Goal: Task Accomplishment & Management: Complete application form

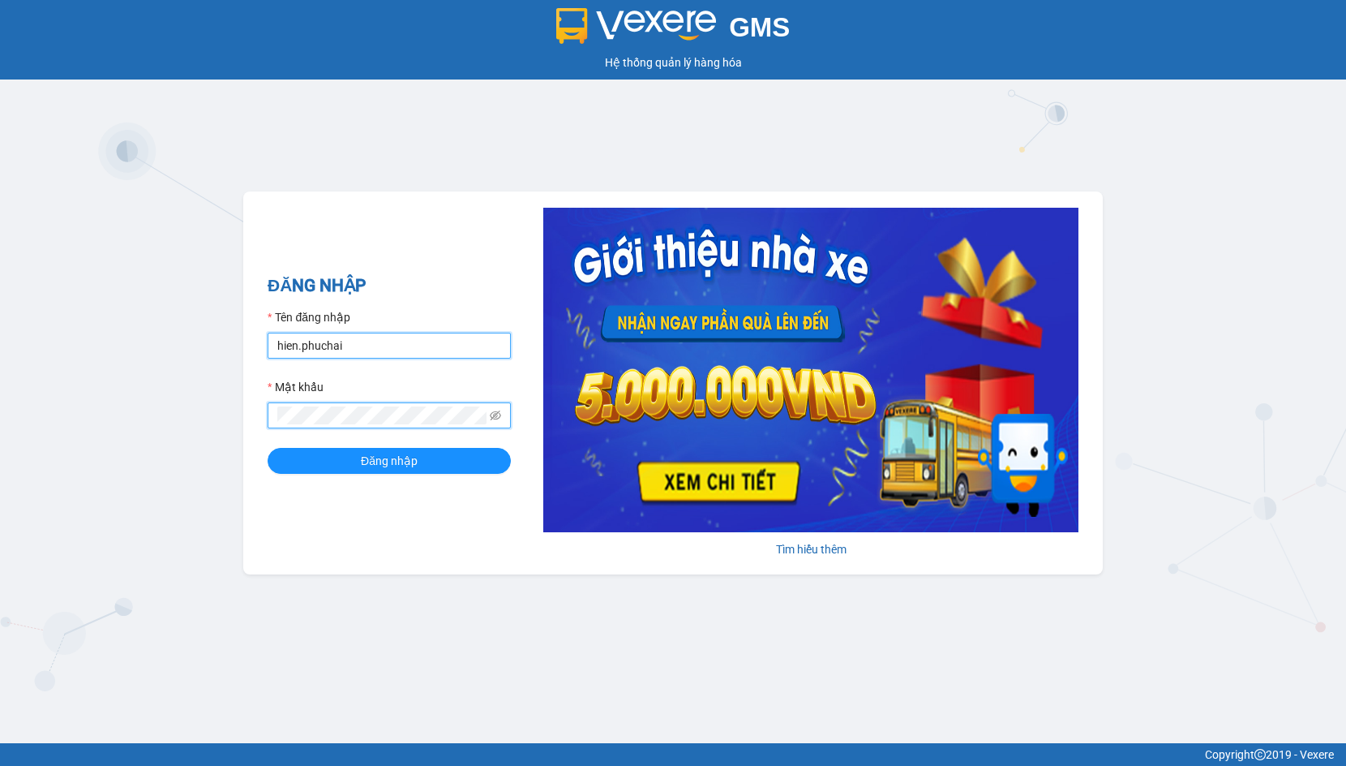
drag, startPoint x: 336, startPoint y: 333, endPoint x: 341, endPoint y: 341, distance: 8.8
click at [337, 336] on input "hien.phuchai" at bounding box center [389, 345] width 243 height 26
click at [341, 341] on input "hien.phuchai" at bounding box center [389, 345] width 243 height 26
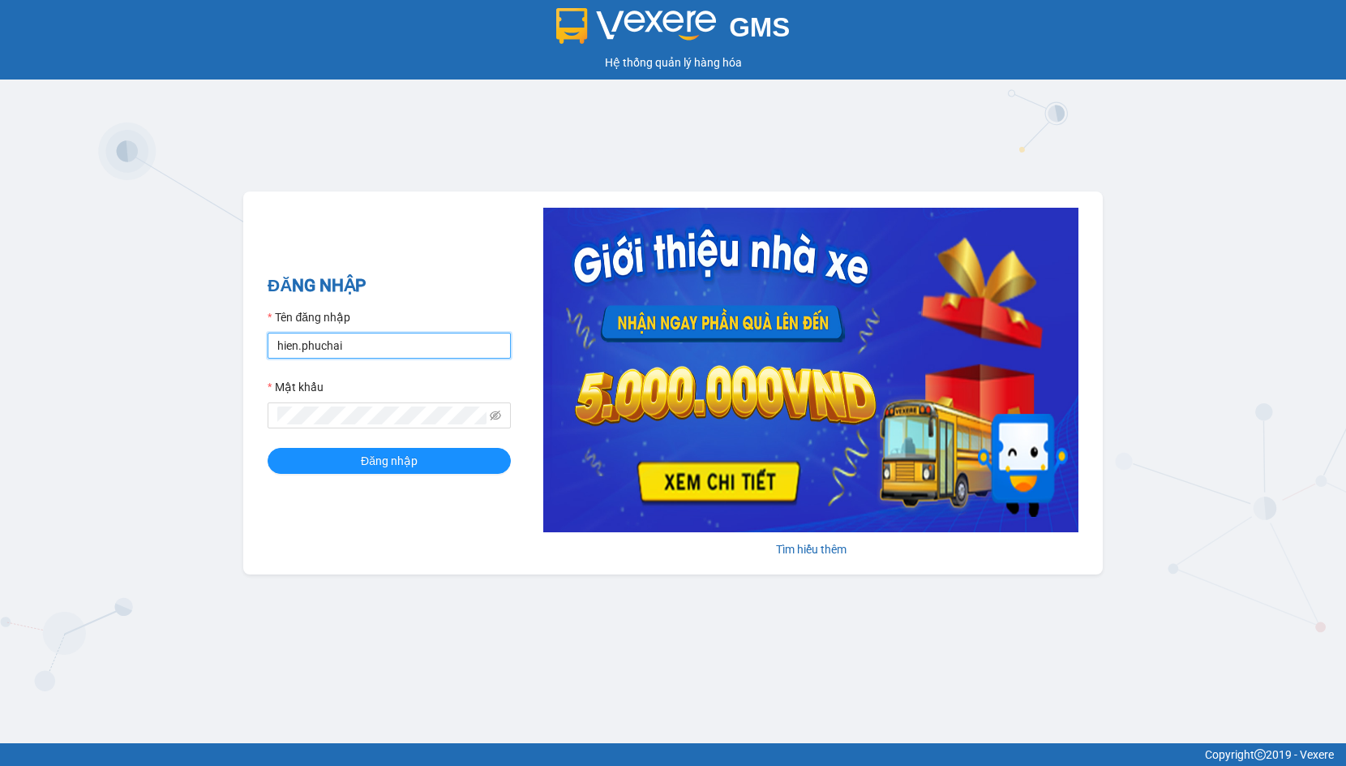
click at [341, 341] on input "hien.phuchai" at bounding box center [389, 345] width 243 height 26
type input "linhdl.phuchai"
click at [350, 465] on button "Đăng nhập" at bounding box center [389, 461] width 243 height 26
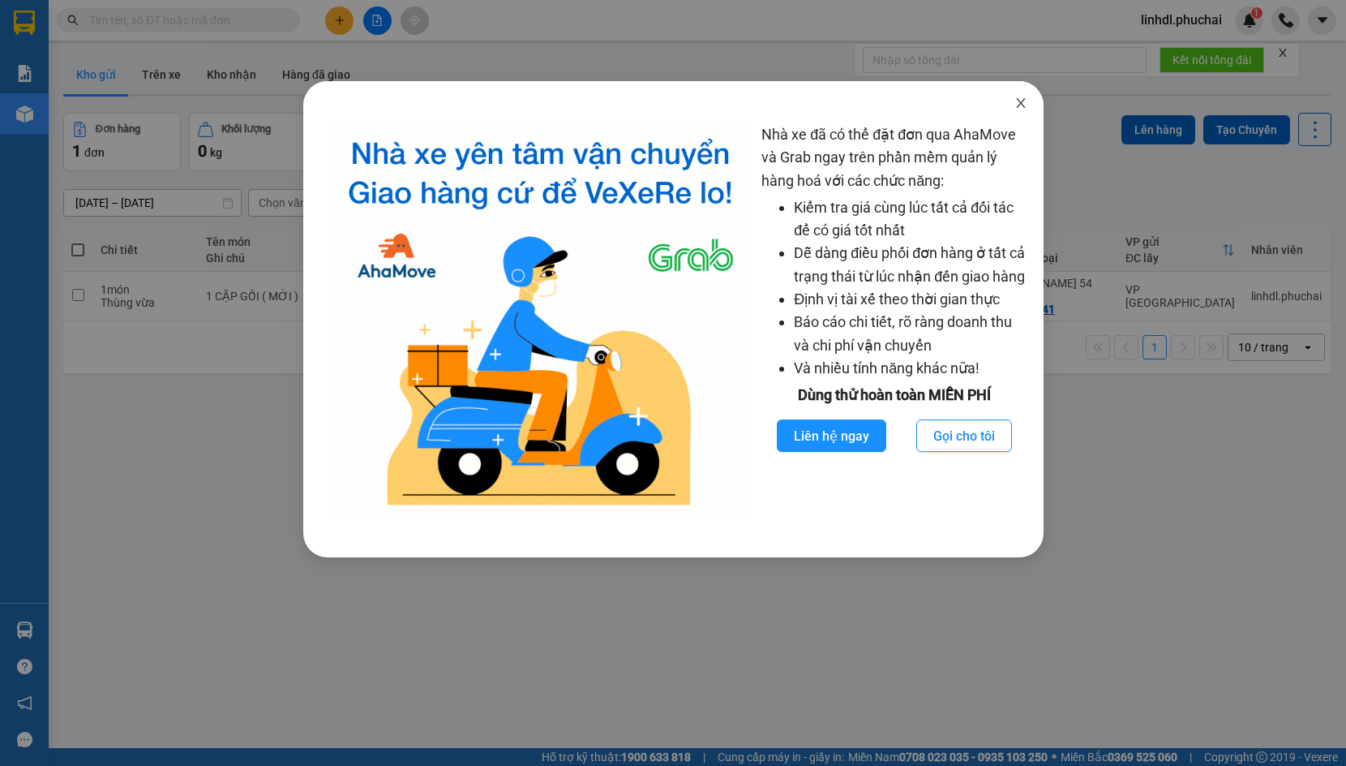
drag, startPoint x: 1024, startPoint y: 103, endPoint x: 972, endPoint y: 108, distance: 52.9
click at [1024, 103] on icon "close" at bounding box center [1021, 103] width 13 height 13
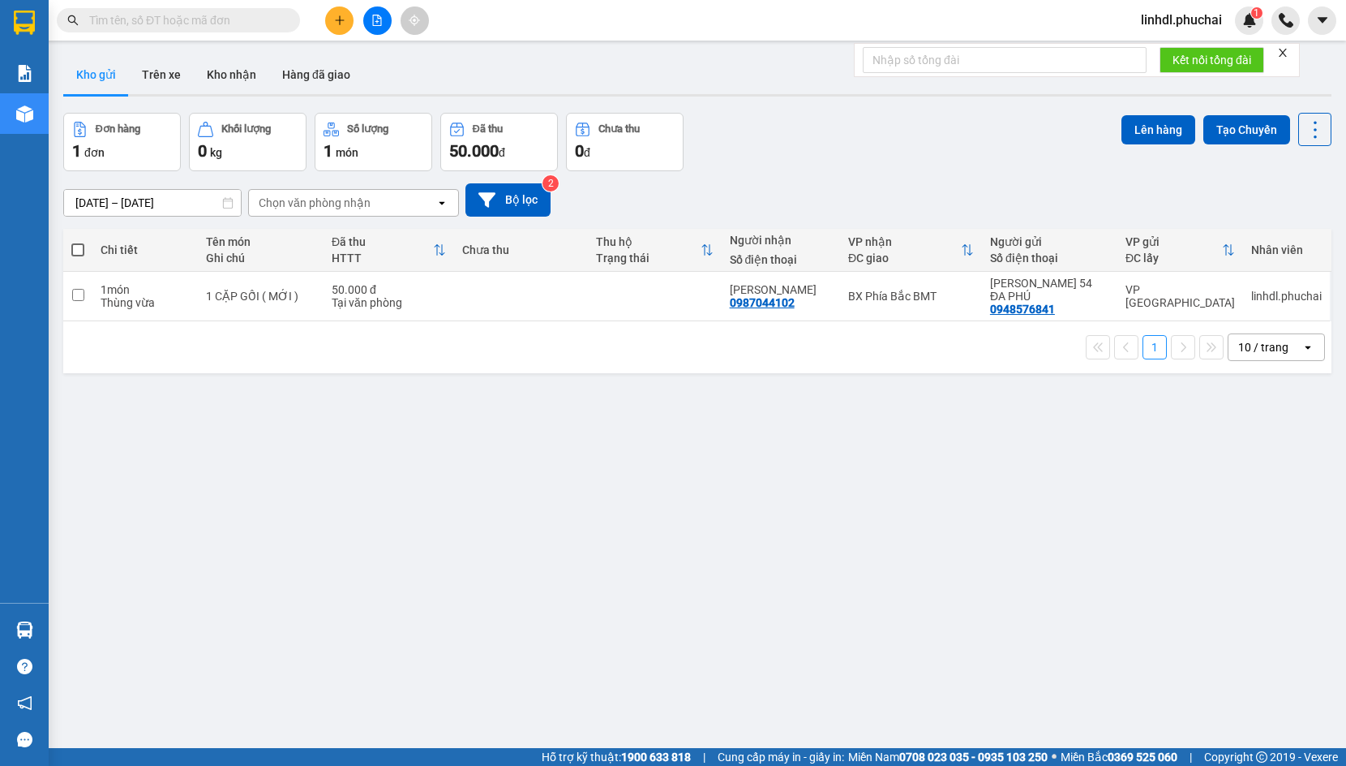
click at [234, 23] on input "text" at bounding box center [184, 20] width 191 height 18
paste input "0938065405"
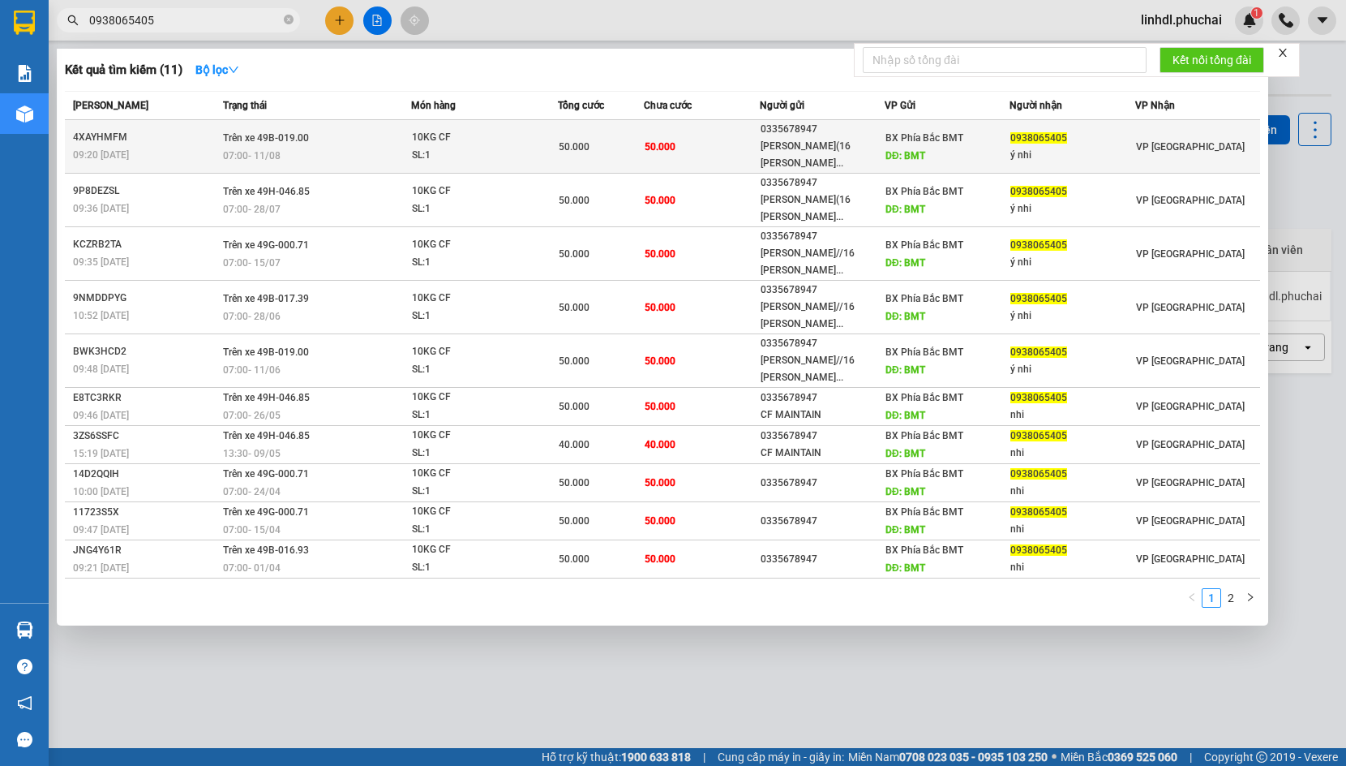
type input "0938065405"
click at [587, 157] on td "50.000" at bounding box center [601, 147] width 87 height 54
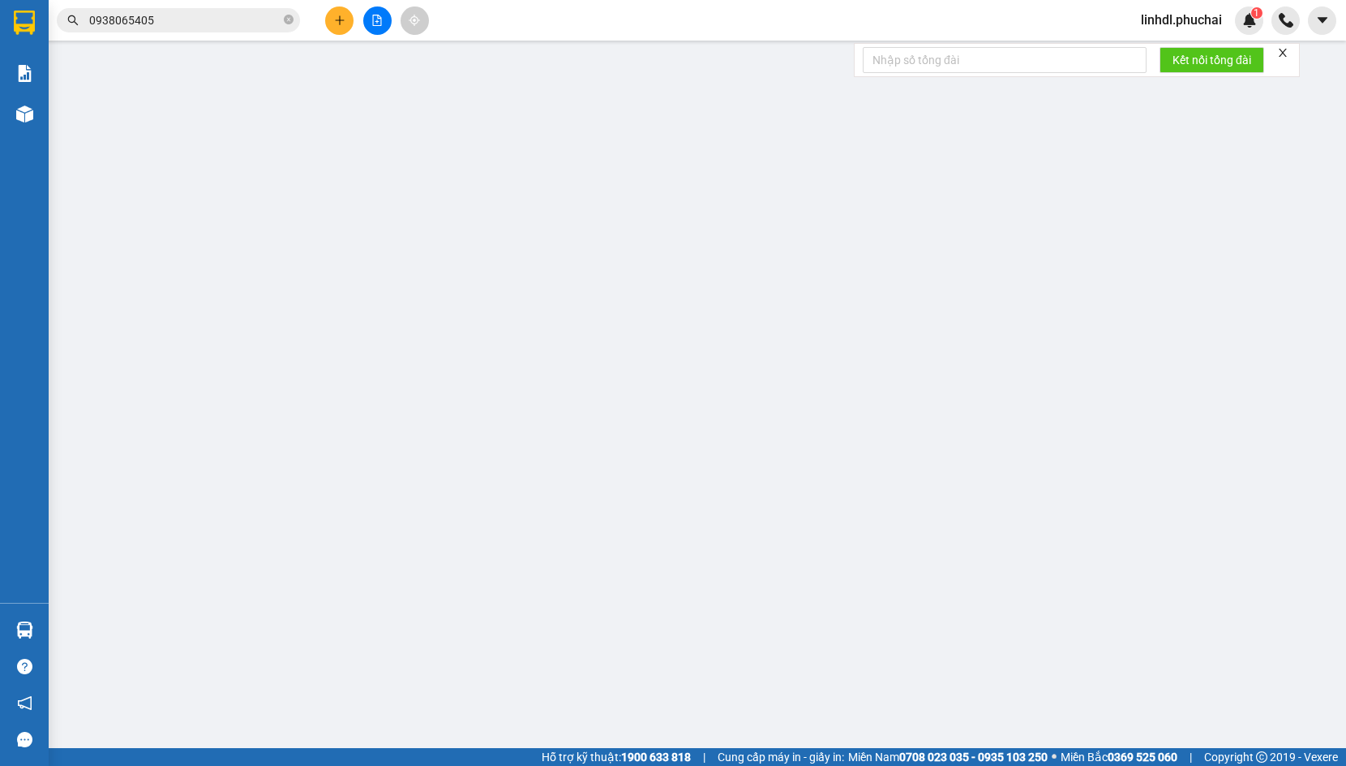
type input "0938065405"
type input "ý nhi"
type input "0335678947"
type input "LÊ QUANG HUY(16 TRẦN NHÂN TÔNG)"
type input "BMT"
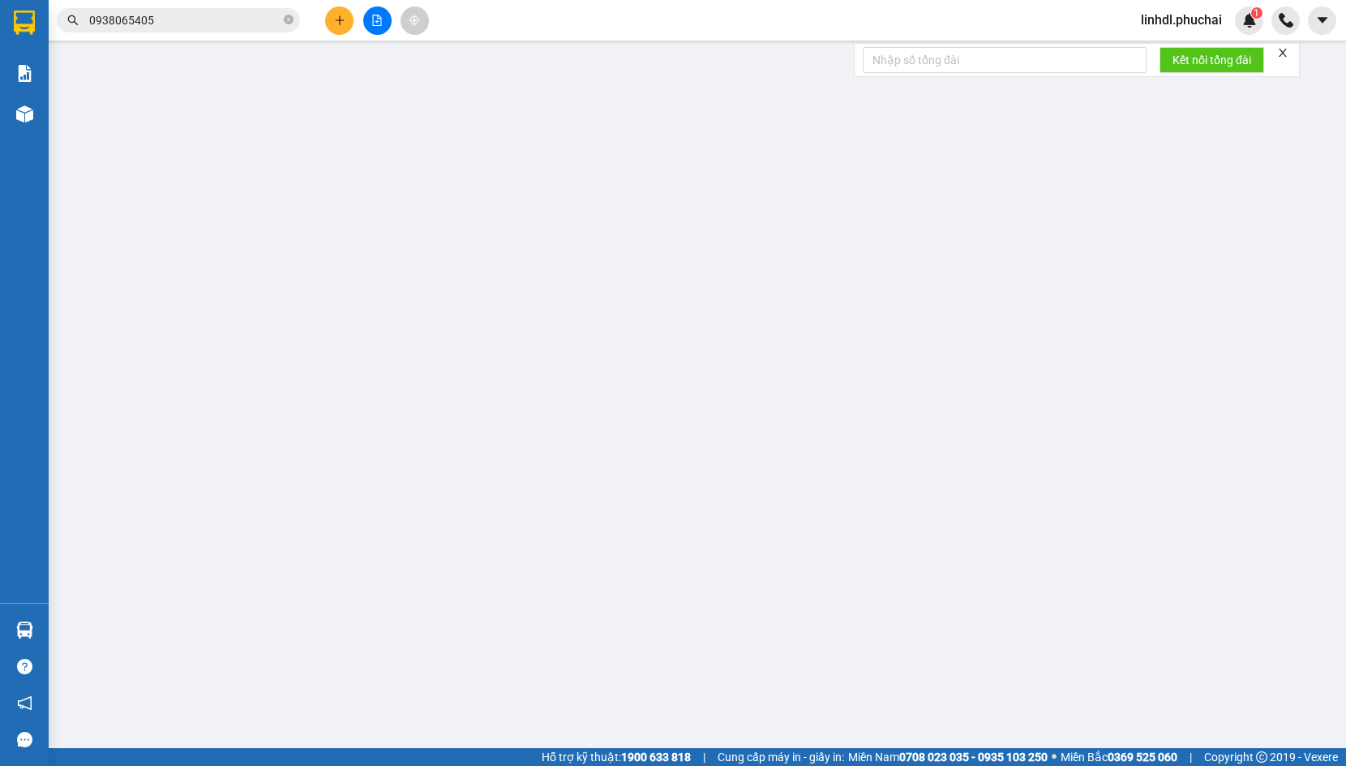
type input "50.000"
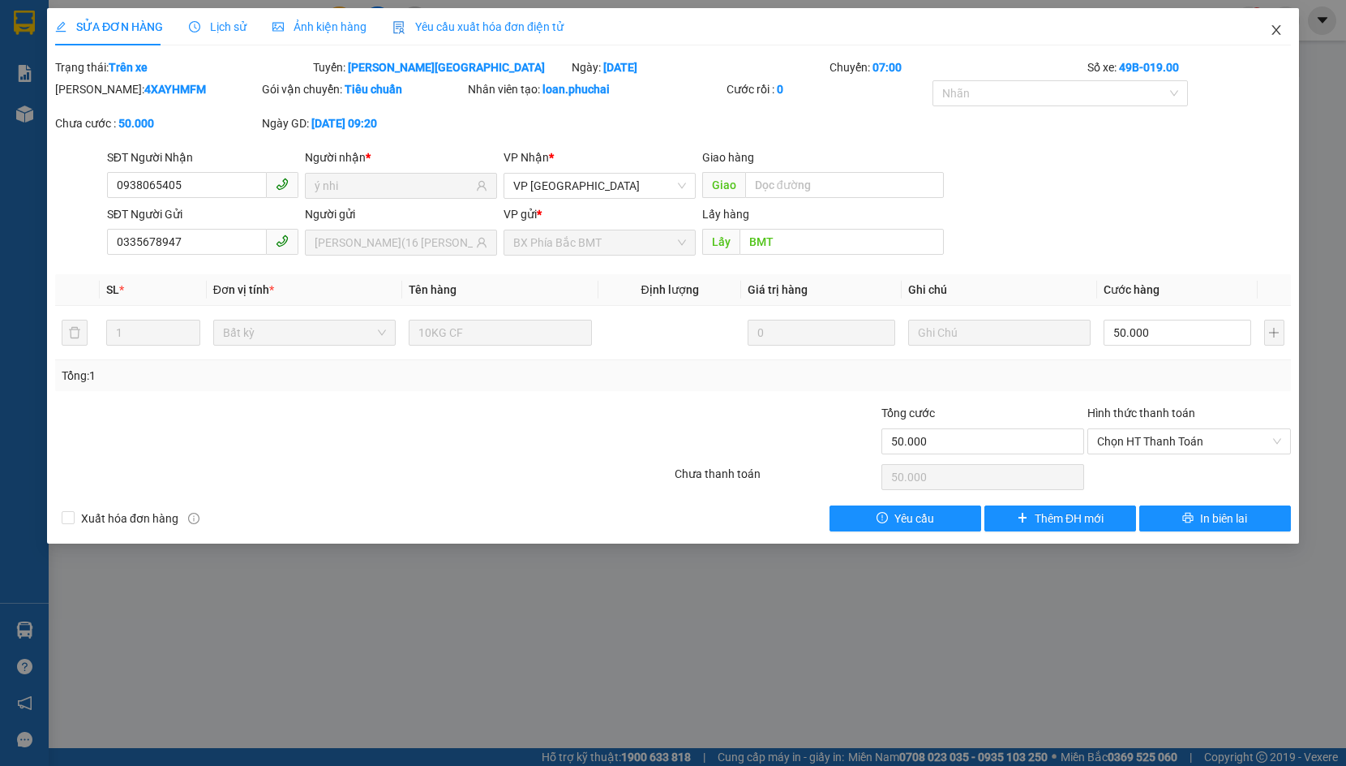
click at [1272, 28] on icon "close" at bounding box center [1276, 30] width 13 height 13
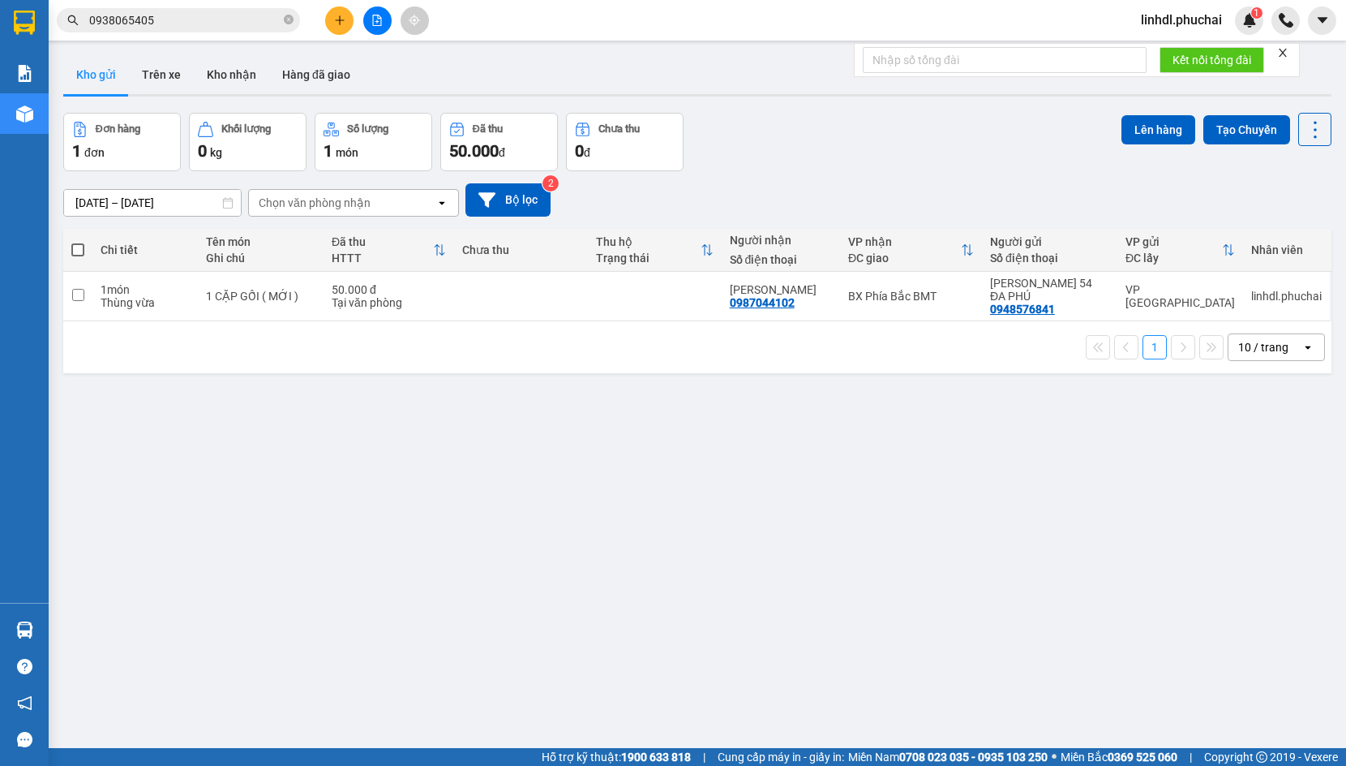
click at [332, 24] on button at bounding box center [339, 20] width 28 height 28
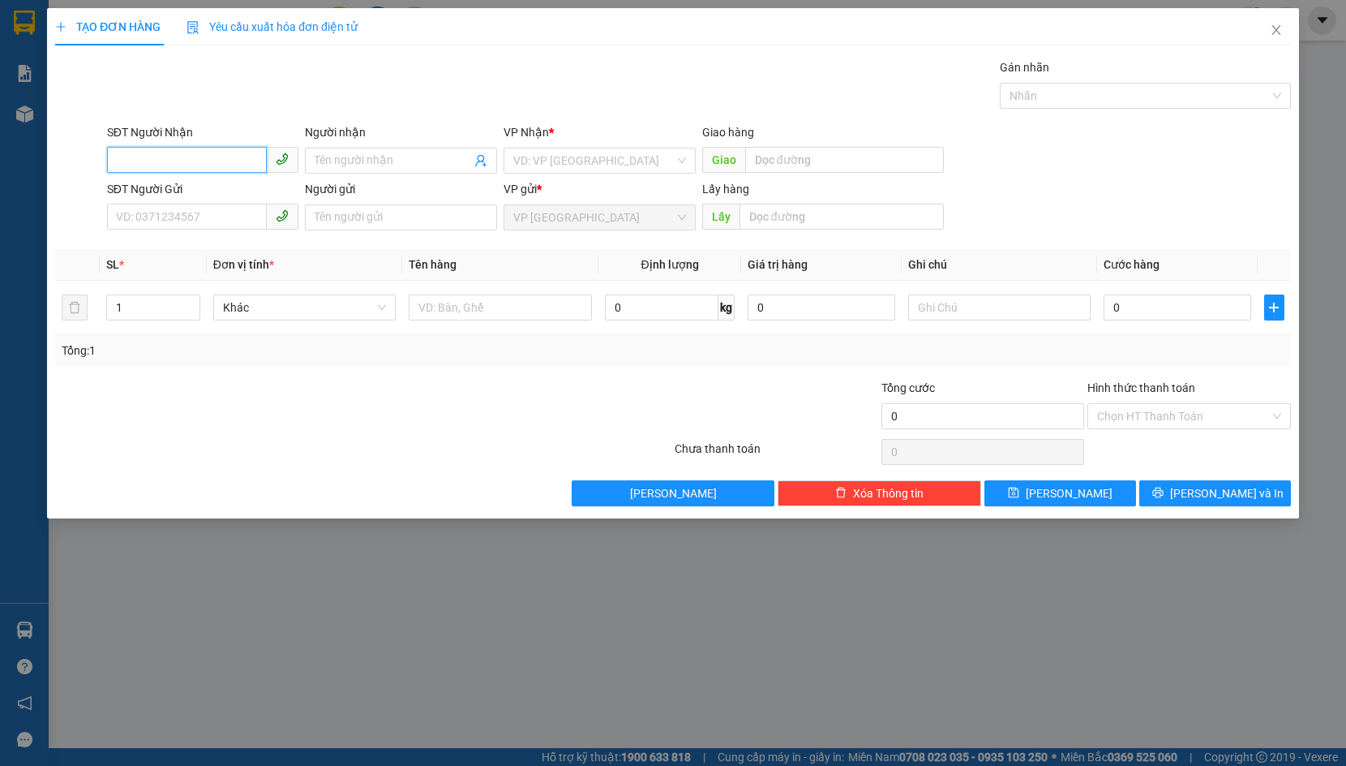
click at [149, 148] on input "SĐT Người Nhận" at bounding box center [187, 160] width 161 height 26
click at [187, 153] on input "SĐT Người Nhận" at bounding box center [187, 160] width 161 height 26
type input "02626290005"
click at [209, 157] on input "02626290005" at bounding box center [187, 160] width 161 height 26
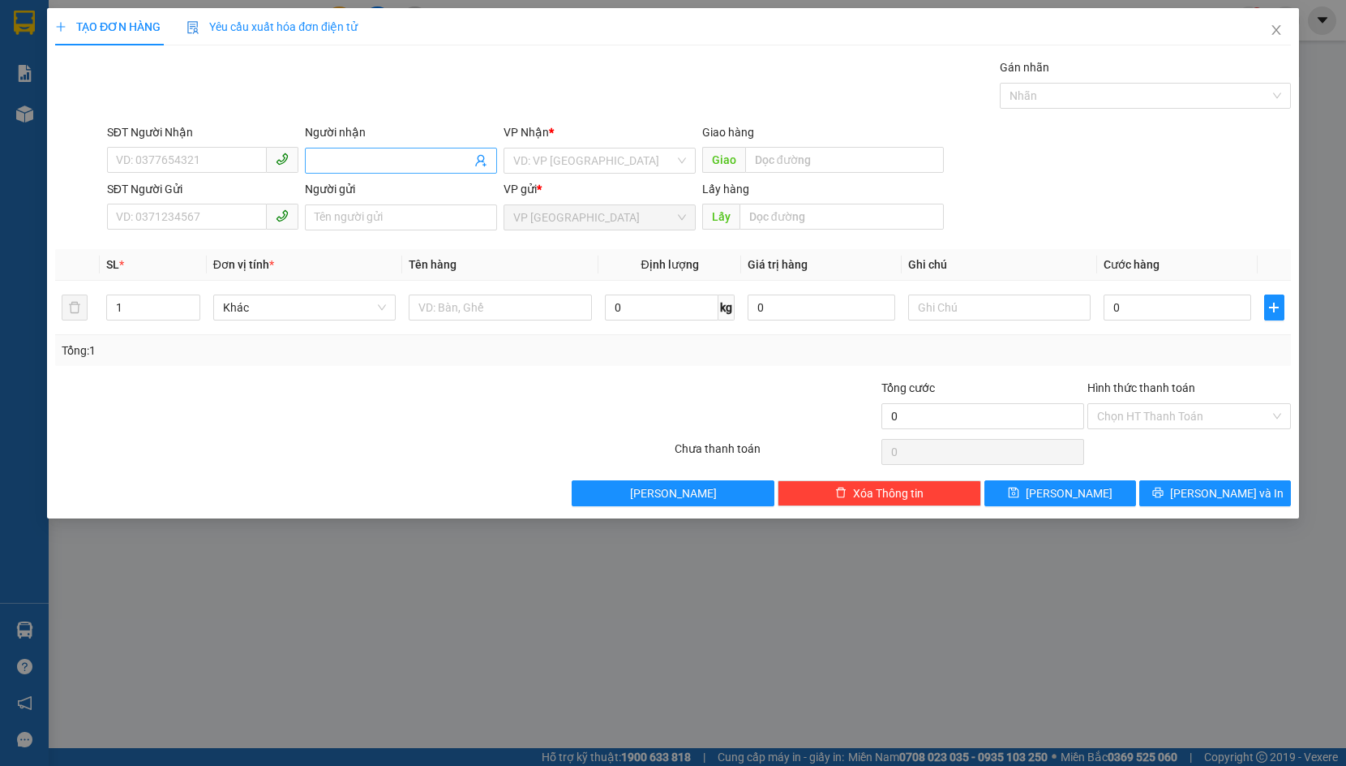
click at [370, 161] on input "Người nhận" at bounding box center [393, 161] width 157 height 18
paste input "02626290005"
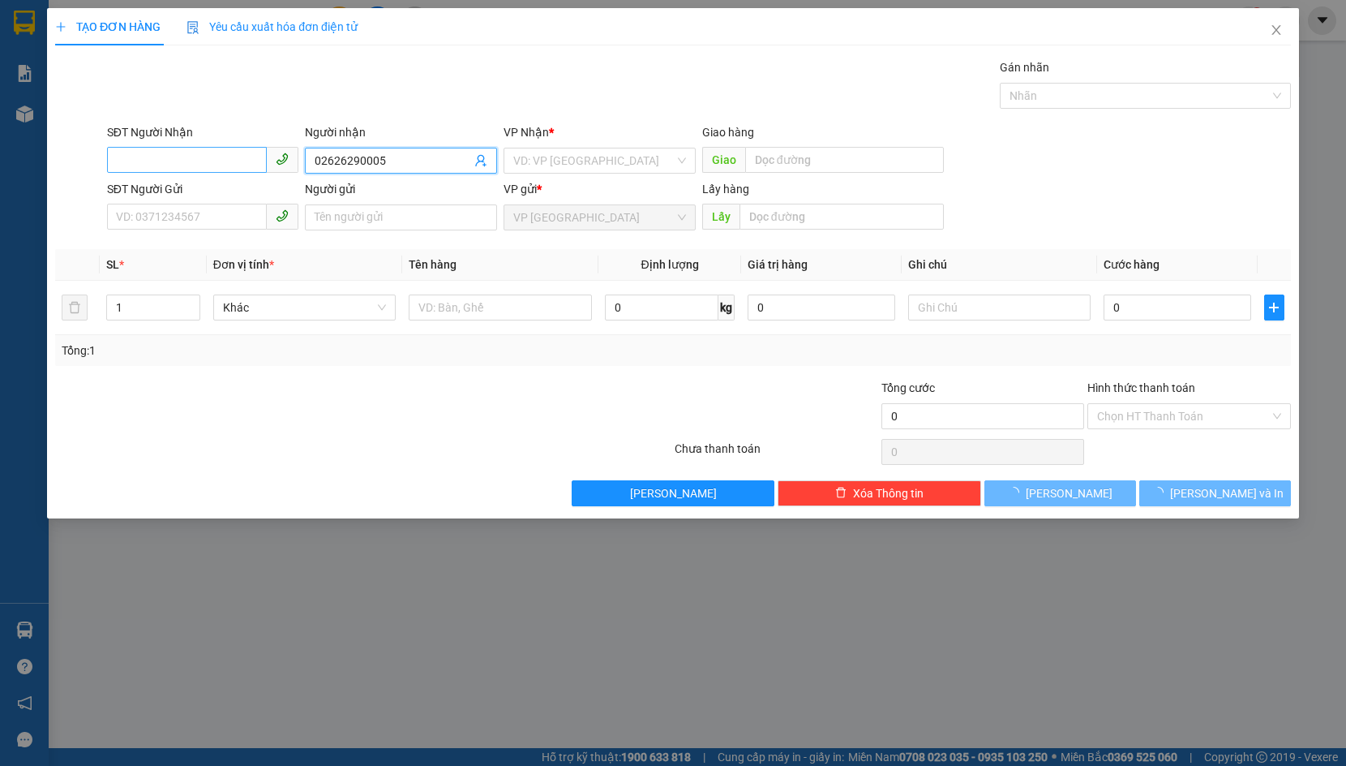
type input "02626290005"
click at [212, 165] on input "SĐT Người Nhận" at bounding box center [187, 160] width 161 height 26
type input "0972918948"
click at [422, 165] on input "02626290005" at bounding box center [393, 161] width 157 height 18
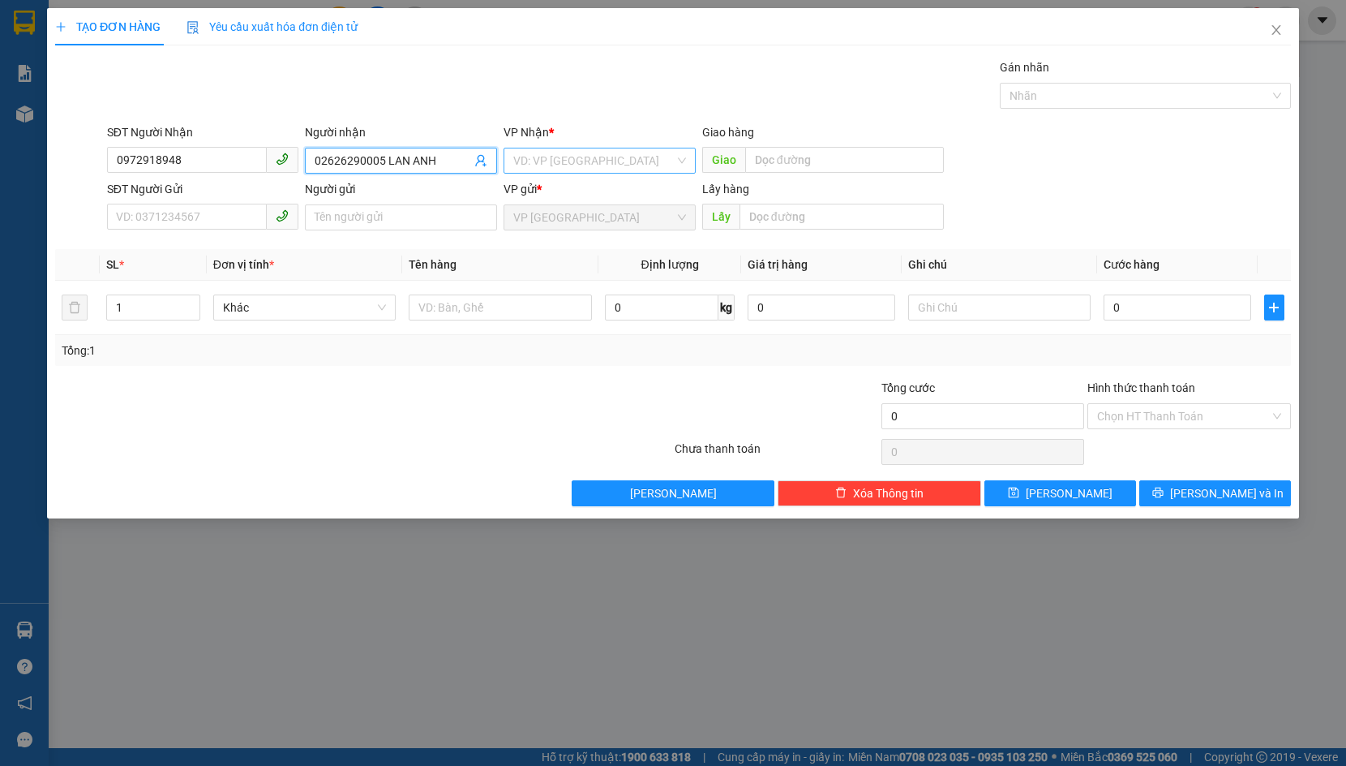
type input "02626290005 LAN ANH"
click at [523, 161] on input "search" at bounding box center [593, 160] width 161 height 24
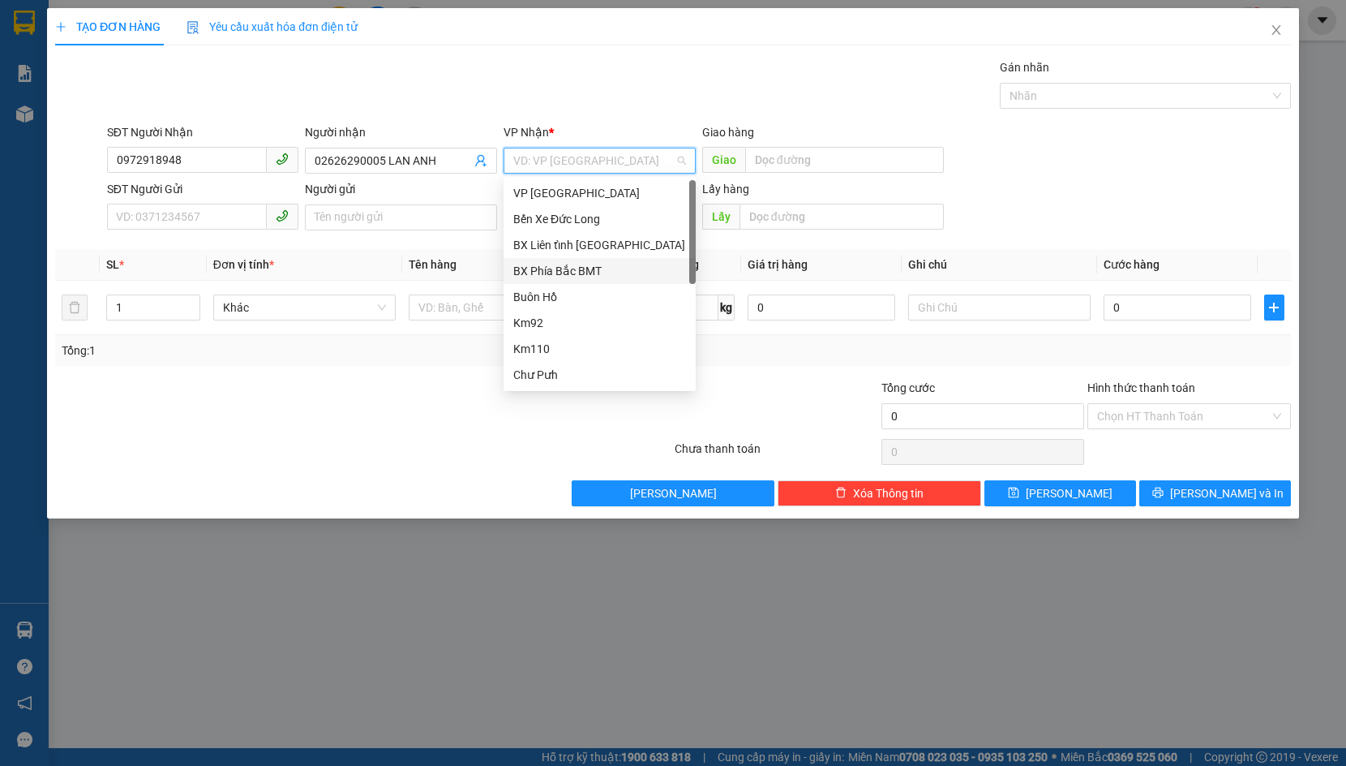
click at [630, 264] on div "BX Phía Bắc BMT" at bounding box center [599, 271] width 173 height 18
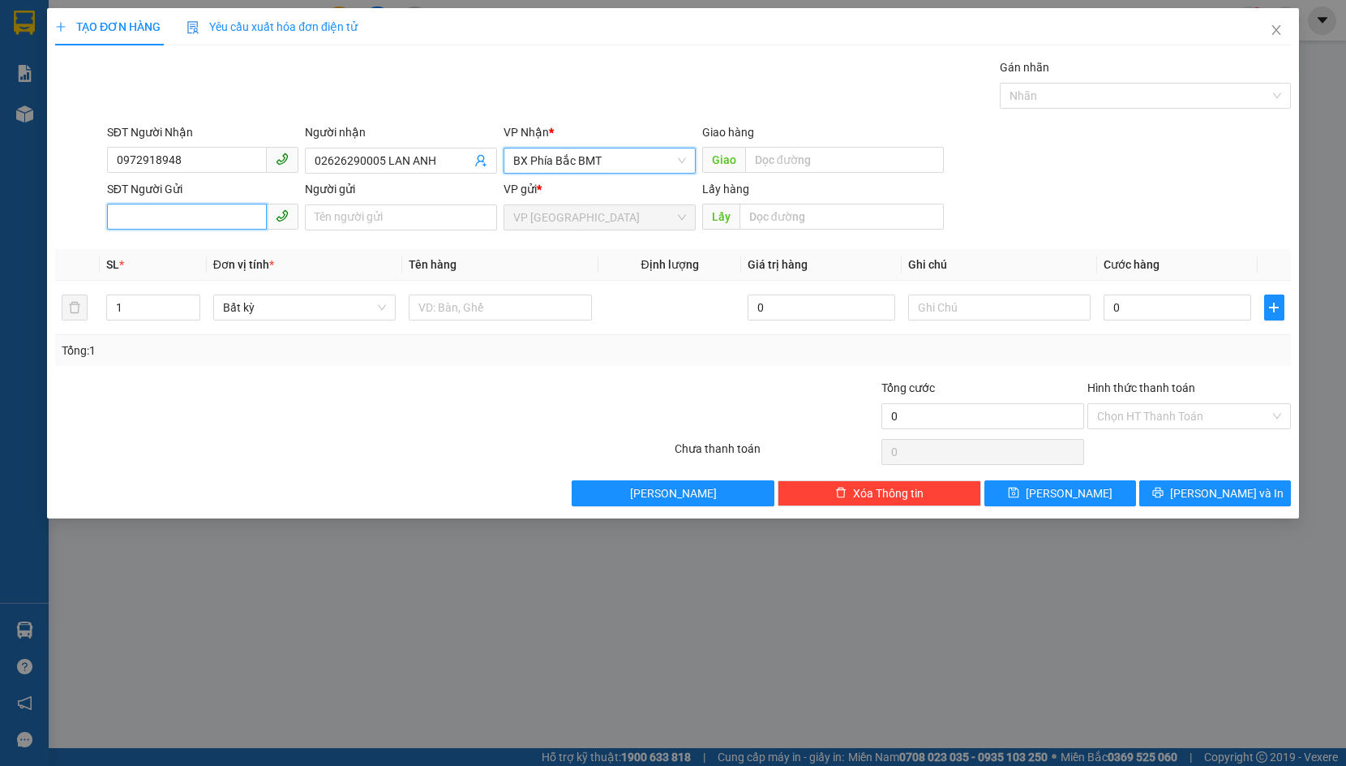
click at [215, 216] on input "SĐT Người Gửi" at bounding box center [187, 217] width 161 height 26
type input "0898656969"
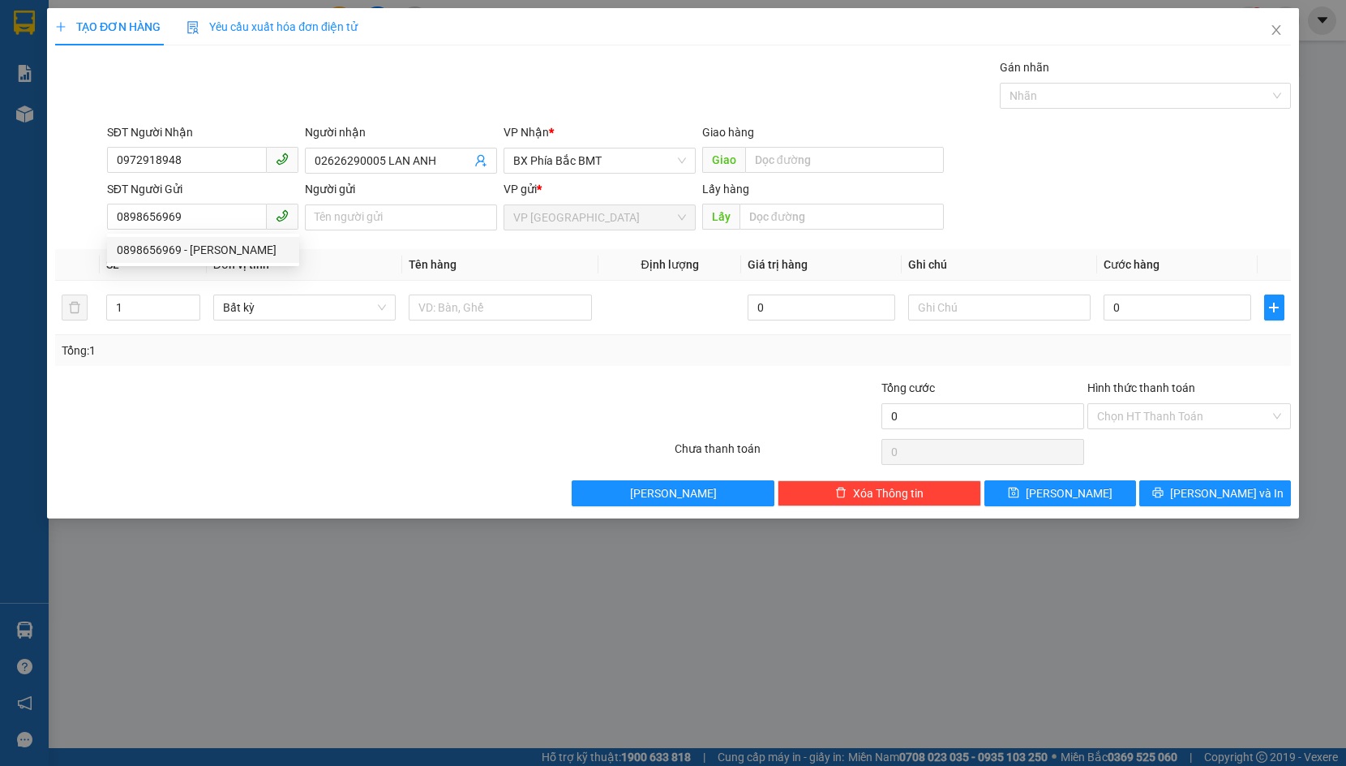
click at [227, 264] on div "0898656969 0898656969 - KIỀU NHUNG" at bounding box center [203, 250] width 192 height 32
click at [229, 258] on span "Đơn vị tính *" at bounding box center [243, 264] width 61 height 13
click at [210, 220] on input "0898656969" at bounding box center [187, 217] width 161 height 26
click at [225, 254] on div "0898656969 - KIỀU NHUNG" at bounding box center [203, 250] width 173 height 18
type input "KIỀU NHUNG"
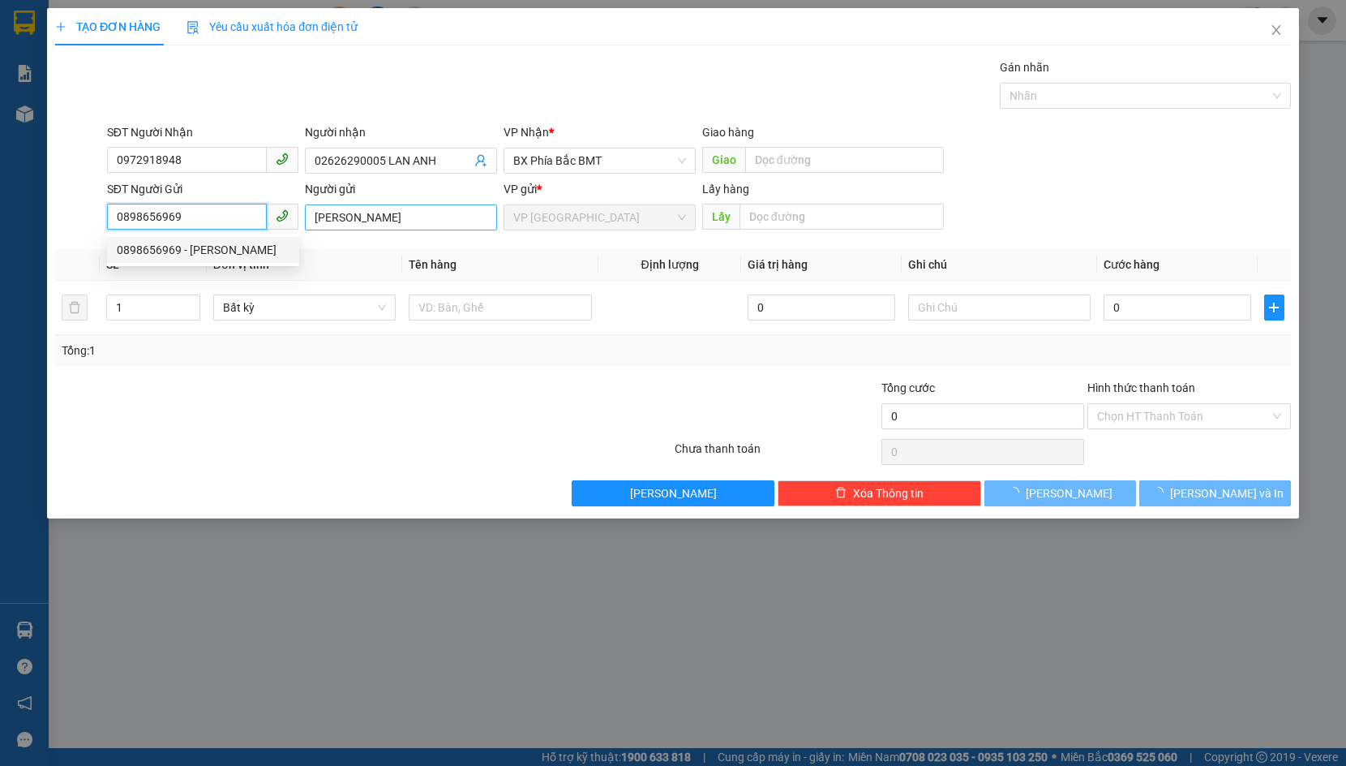
type input "100.000"
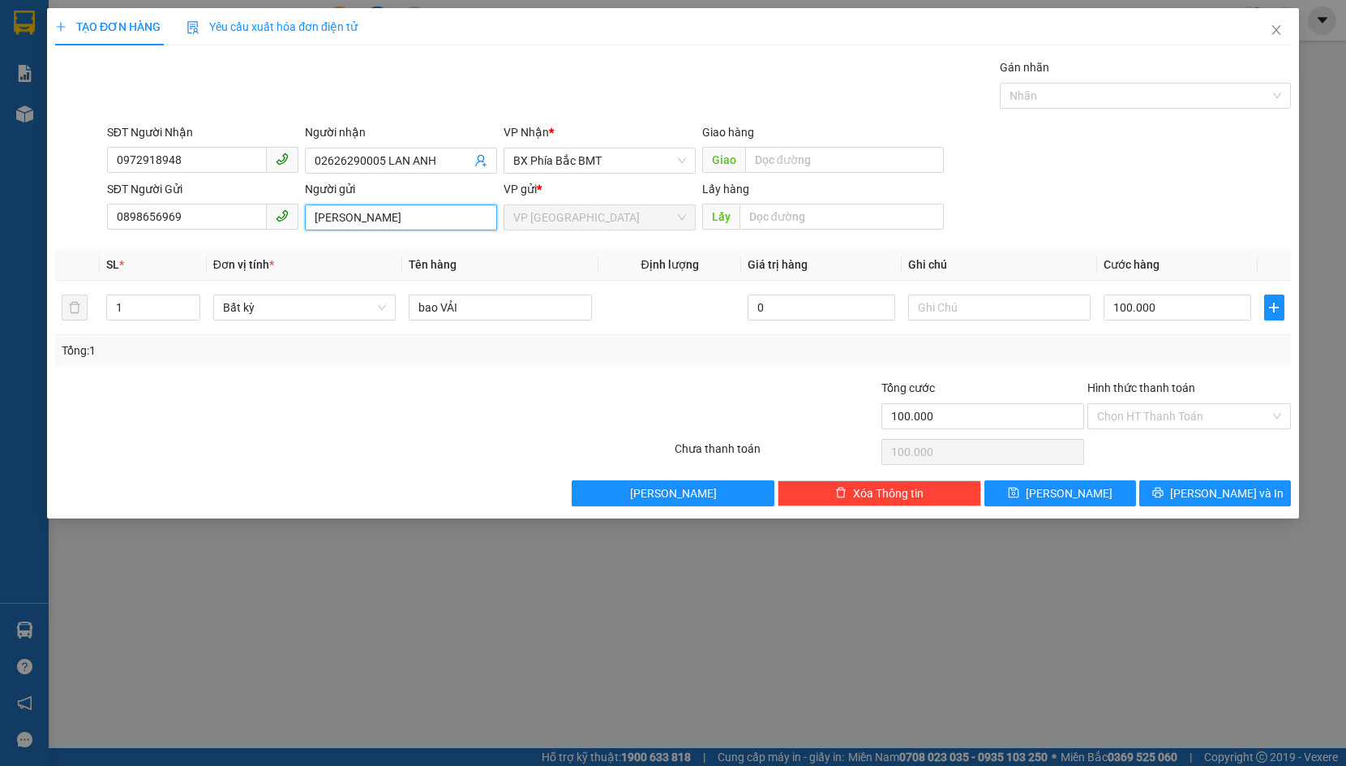
click at [386, 214] on input "KIỀU NHUNG" at bounding box center [401, 217] width 192 height 26
click at [312, 310] on span "Bất kỳ" at bounding box center [305, 307] width 164 height 24
type input "[PERSON_NAME] XÔ VIẾT NGHỆ TĨNH"
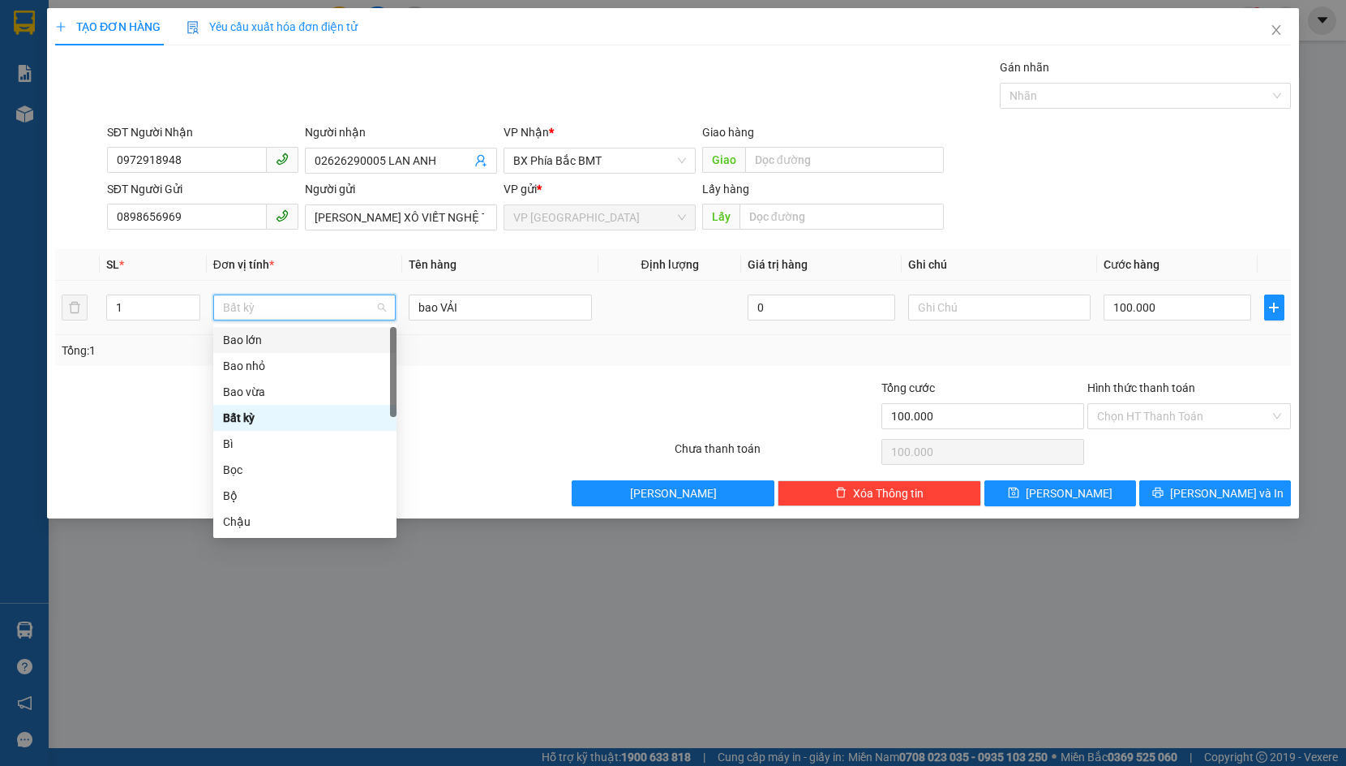
type input "H"
click at [324, 389] on div "Hộp" at bounding box center [305, 392] width 164 height 18
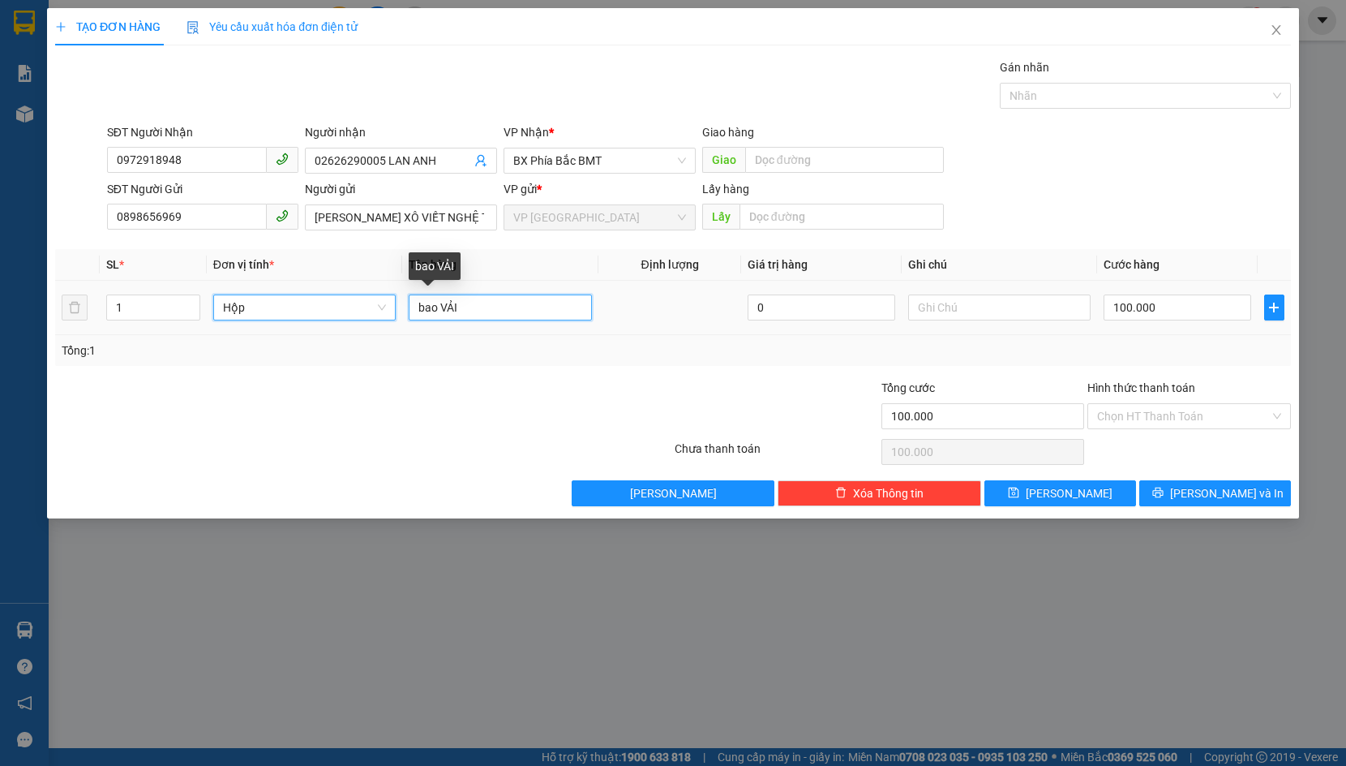
drag, startPoint x: 444, startPoint y: 307, endPoint x: 389, endPoint y: 313, distance: 54.6
click at [397, 311] on tr "1 Hộp Hộp bao VẢI 0 100.000" at bounding box center [673, 308] width 1236 height 54
type input "0"
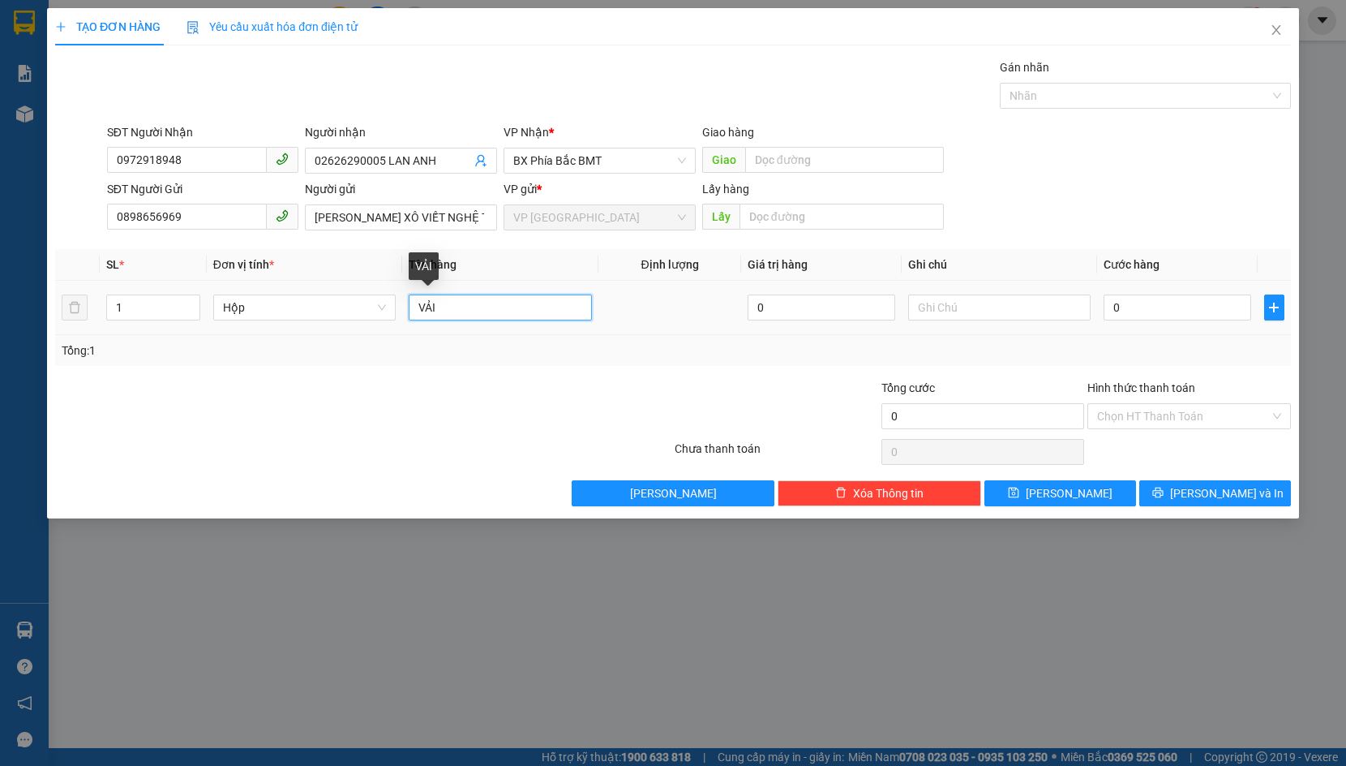
click at [475, 319] on input "VẢI" at bounding box center [500, 307] width 183 height 26
type input "VẢI MẪU"
click at [1146, 313] on input "0" at bounding box center [1178, 307] width 148 height 26
type input "4"
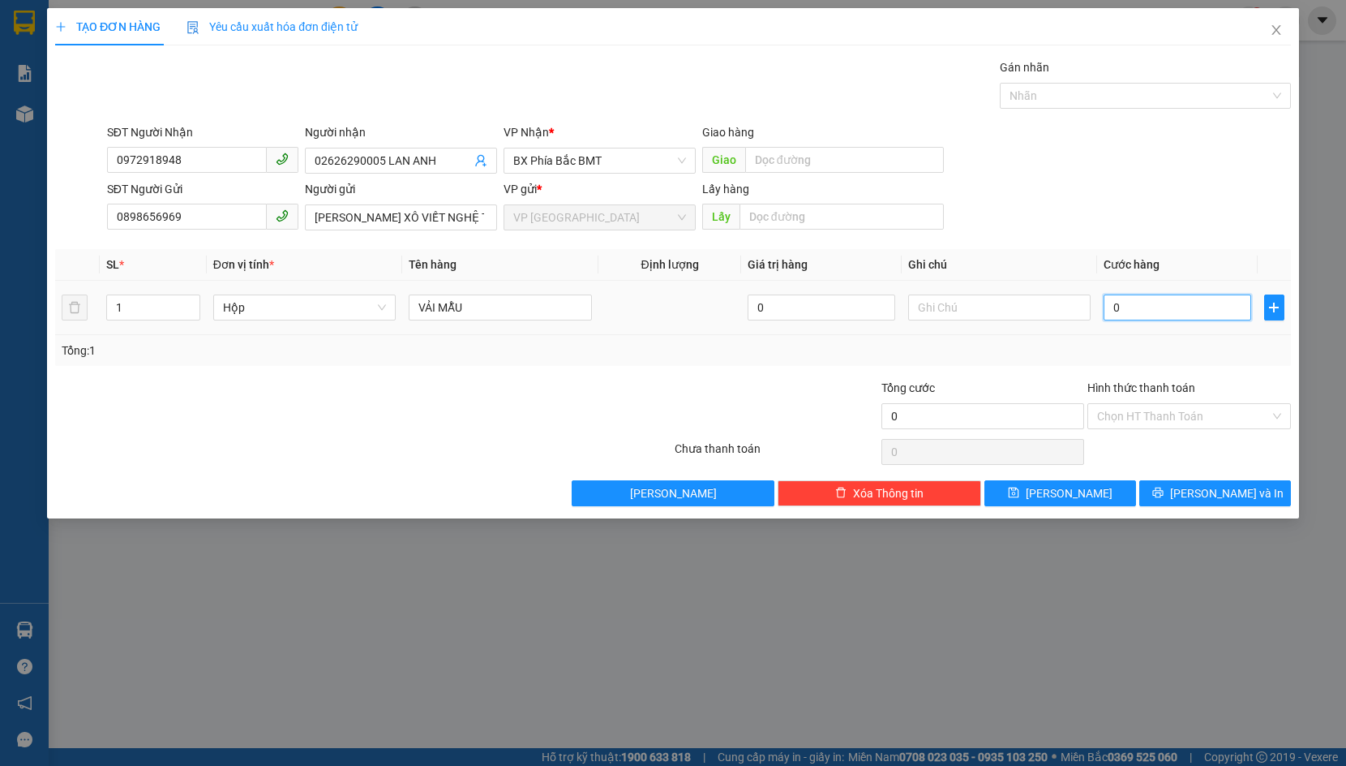
type input "4"
type input "40"
type input "400"
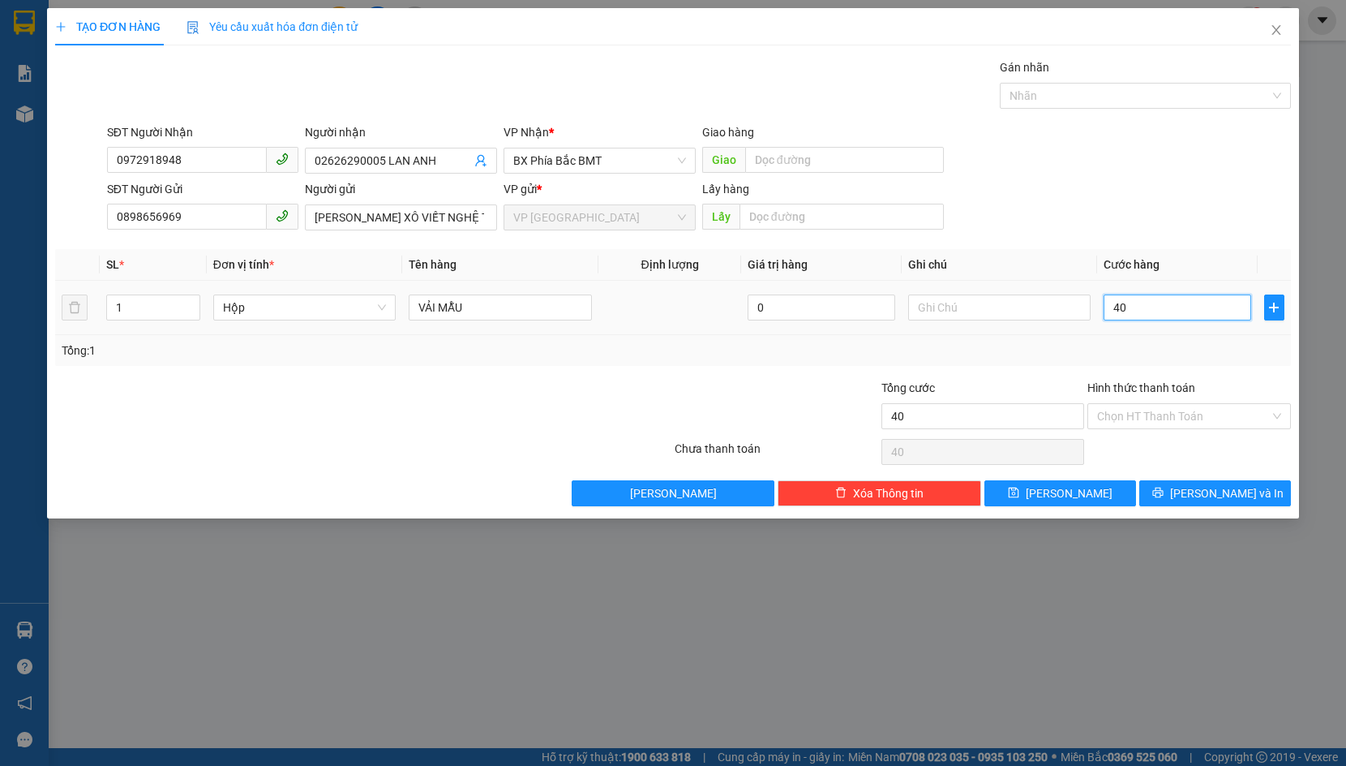
type input "400"
type input "4.000"
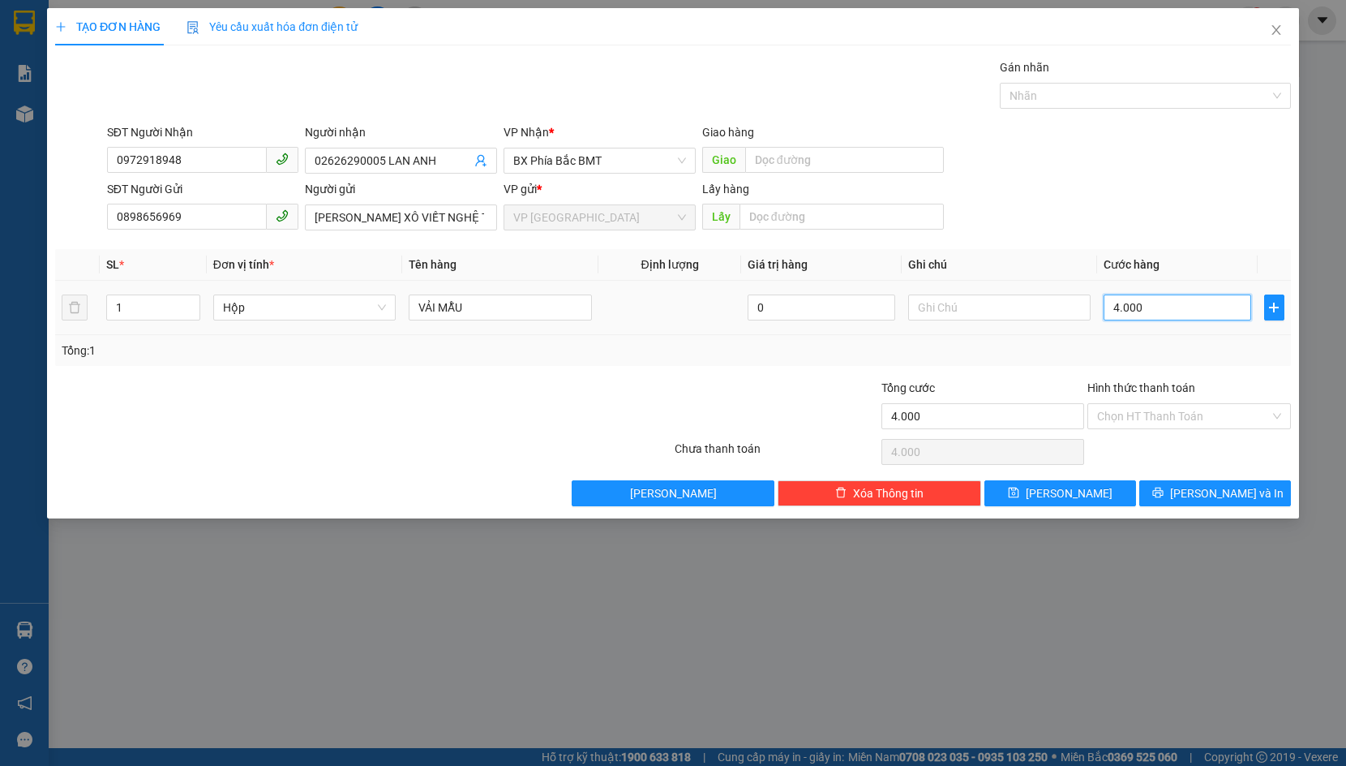
type input "40.000"
drag, startPoint x: 1153, startPoint y: 418, endPoint x: 1170, endPoint y: 431, distance: 20.9
click at [1154, 418] on input "Hình thức thanh toán" at bounding box center [1183, 416] width 173 height 24
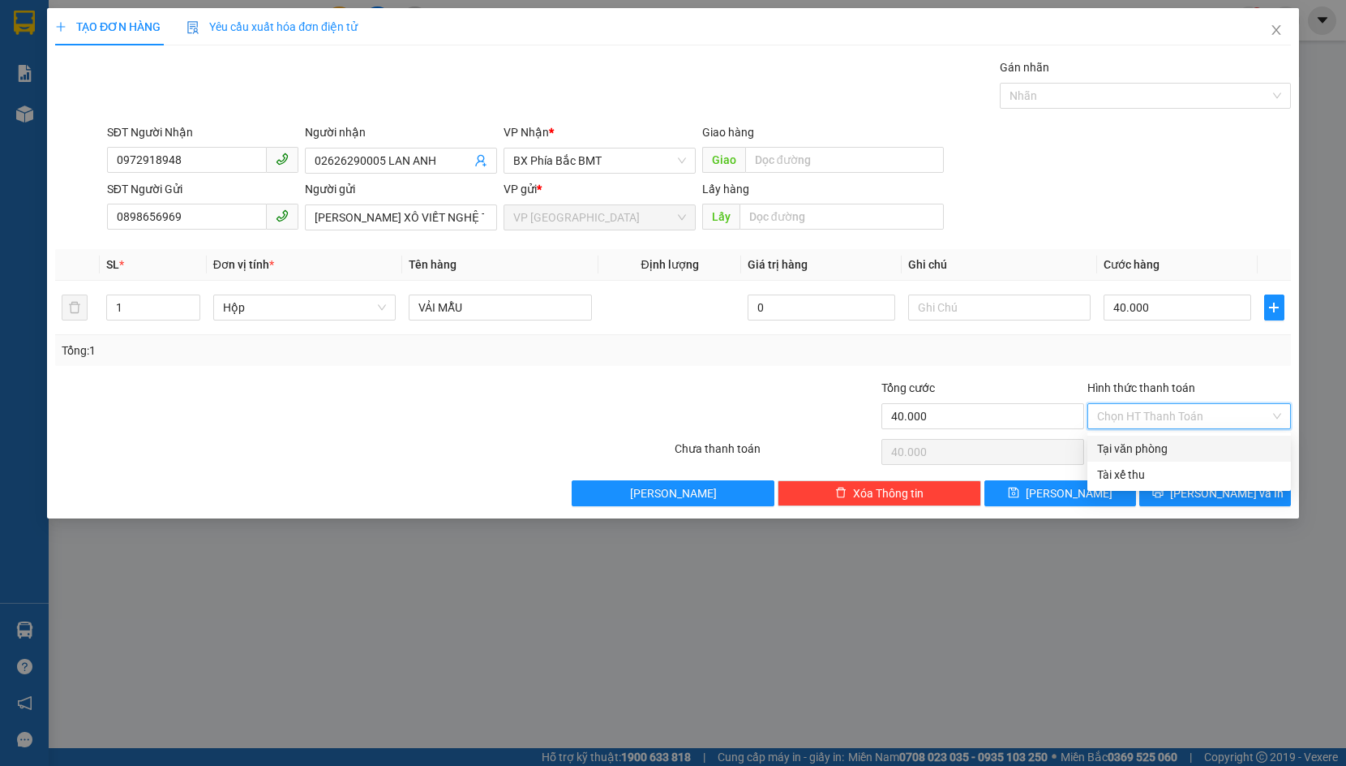
click at [1184, 453] on div "Tại văn phòng" at bounding box center [1189, 449] width 184 height 18
type input "0"
click at [1164, 491] on icon "printer" at bounding box center [1157, 492] width 11 height 11
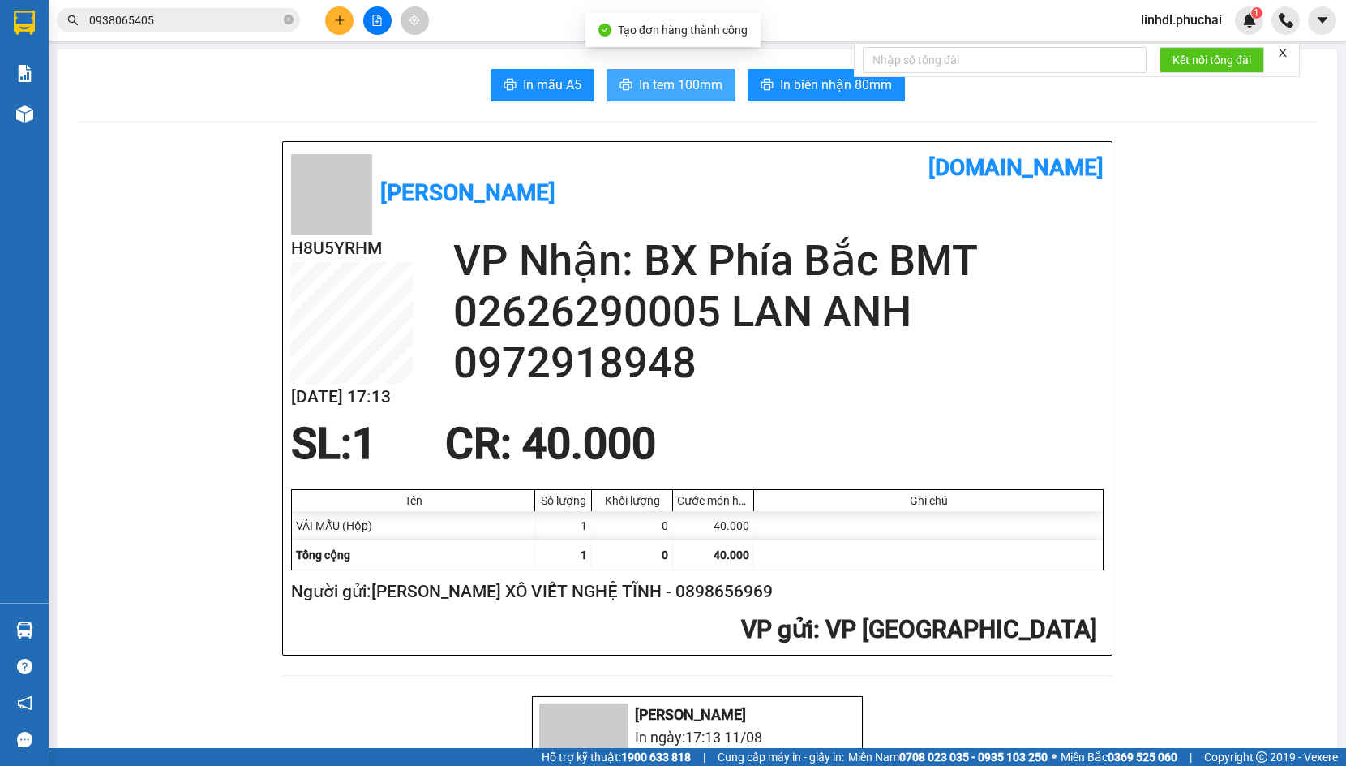
click at [684, 88] on span "In tem 100mm" at bounding box center [681, 85] width 84 height 20
click at [551, 88] on span "In mẫu A5" at bounding box center [552, 85] width 58 height 20
click at [328, 20] on button at bounding box center [339, 20] width 28 height 28
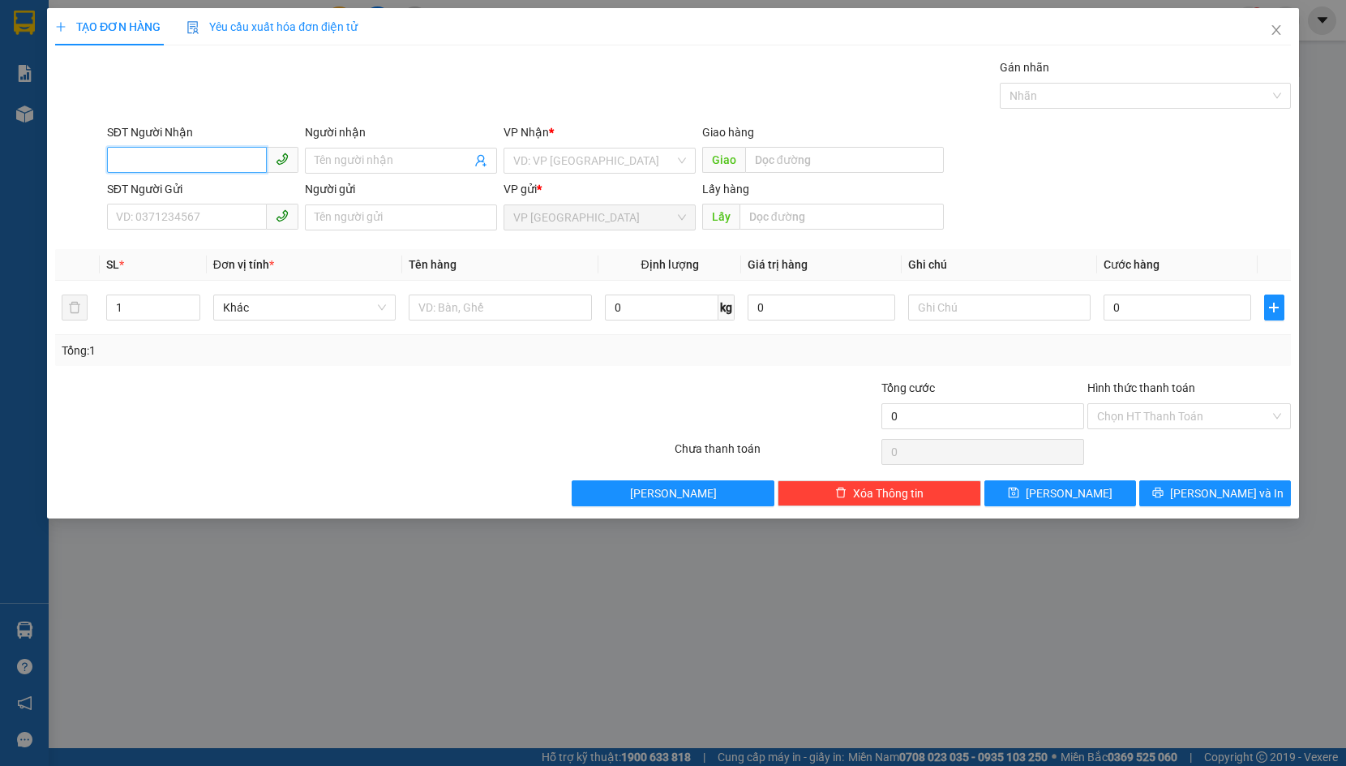
click at [207, 157] on input "SĐT Người Nhận" at bounding box center [187, 160] width 161 height 26
type input "0973441603"
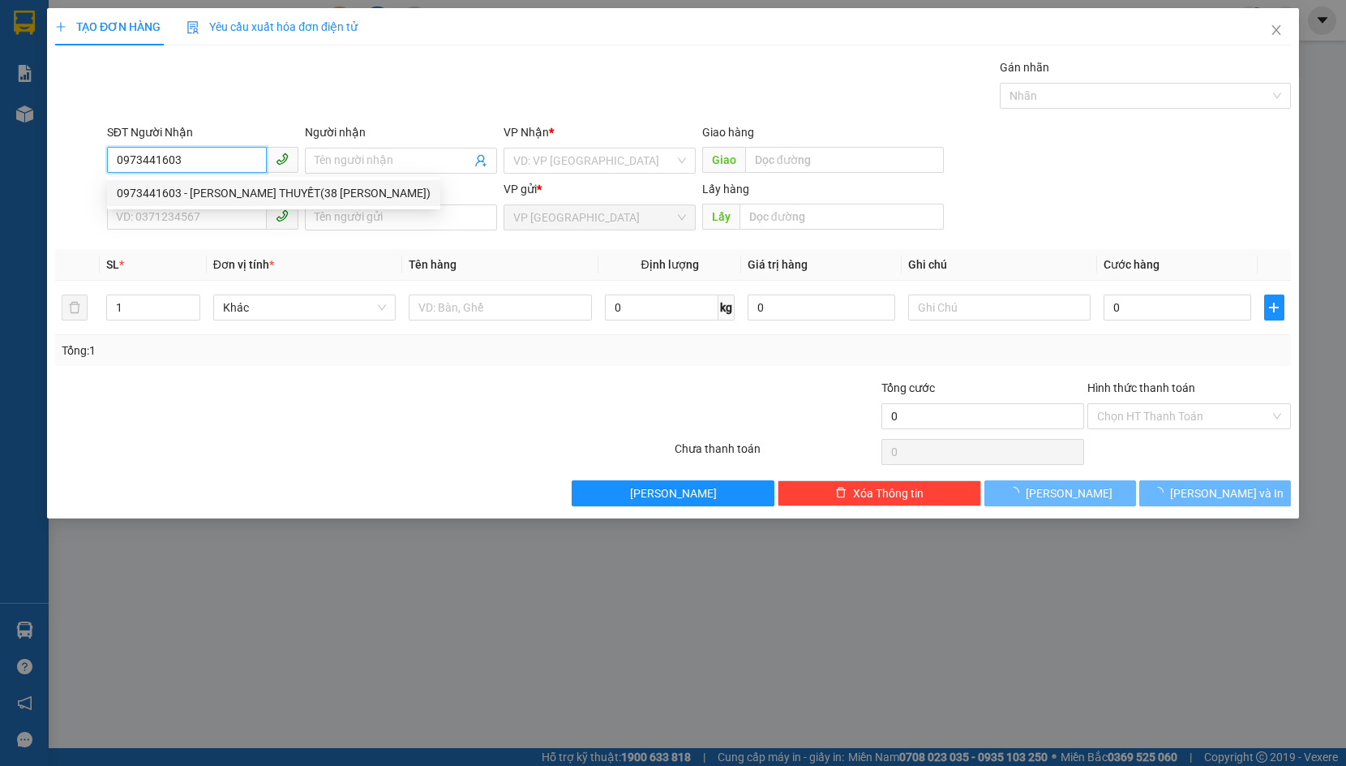
drag, startPoint x: 203, startPoint y: 184, endPoint x: 195, endPoint y: 207, distance: 23.9
click at [202, 184] on div "0973441603 - ĐỖ KỲ THUYẾT(38 LÝ CHÍNH THẮNG)" at bounding box center [274, 193] width 314 height 18
type input "ĐỖ KỲ THUYẾT(38 LÝ CHÍNH THẮNG)"
type input "50.000"
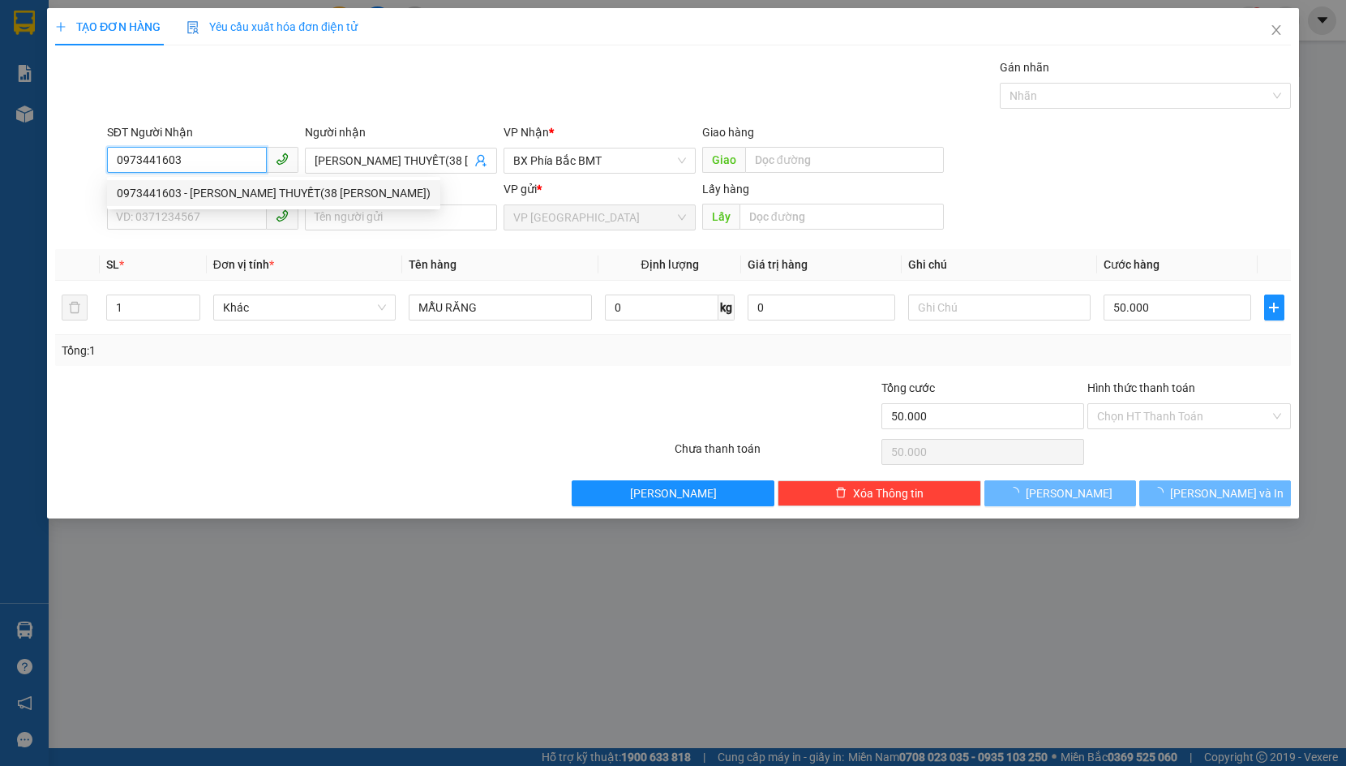
type input "0973441603"
click at [194, 208] on div "0973441603 0973441603 - ĐỖ KỲ THUYẾT(38 LÝ CHÍNH THẮNG)" at bounding box center [273, 193] width 333 height 32
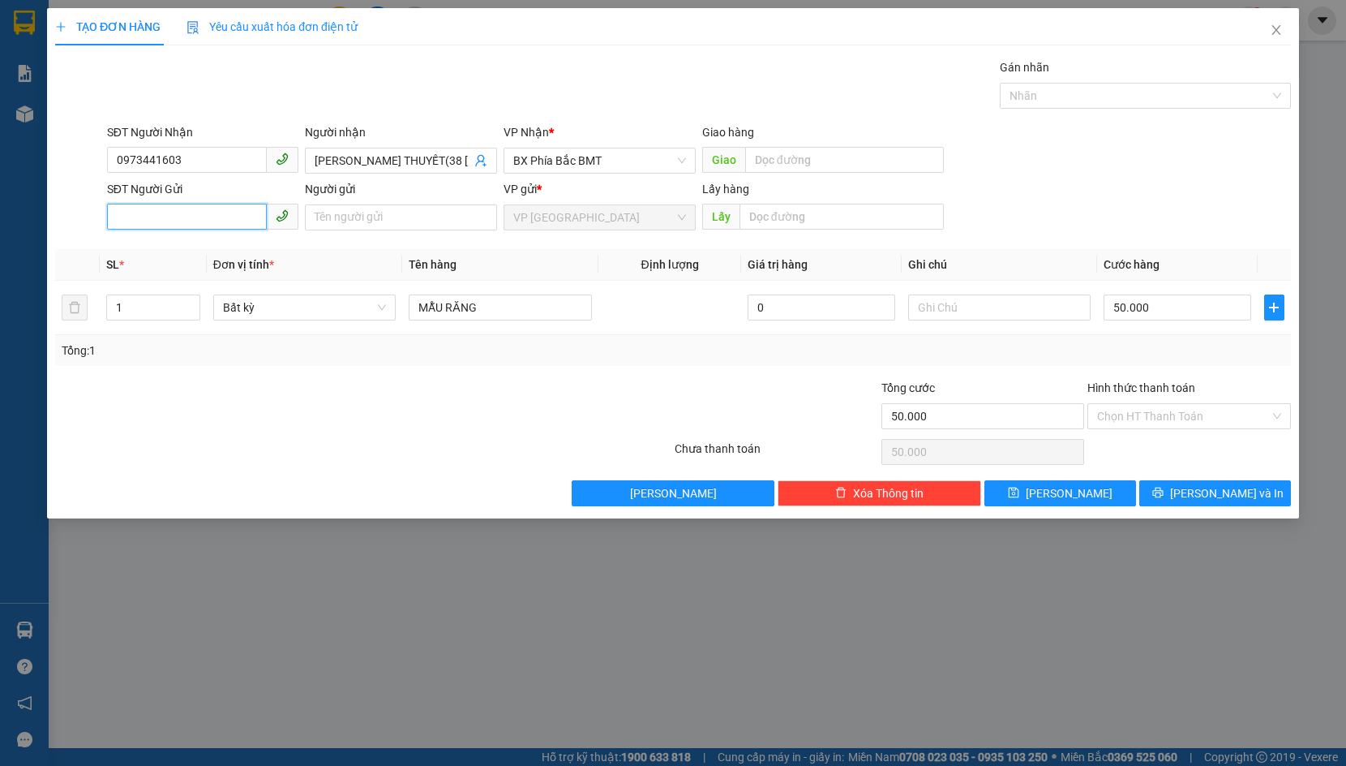
click at [187, 215] on input "SĐT Người Gửi" at bounding box center [187, 217] width 161 height 26
click at [200, 249] on div "0392246991 - ĐỖ HOÀNG (71 NG VĂN TRỖI)" at bounding box center [244, 250] width 255 height 18
type input "0392246991"
type input "[PERSON_NAME] (71 NG VĂN TRỖI)"
click at [265, 306] on span "Bất kỳ" at bounding box center [305, 307] width 164 height 24
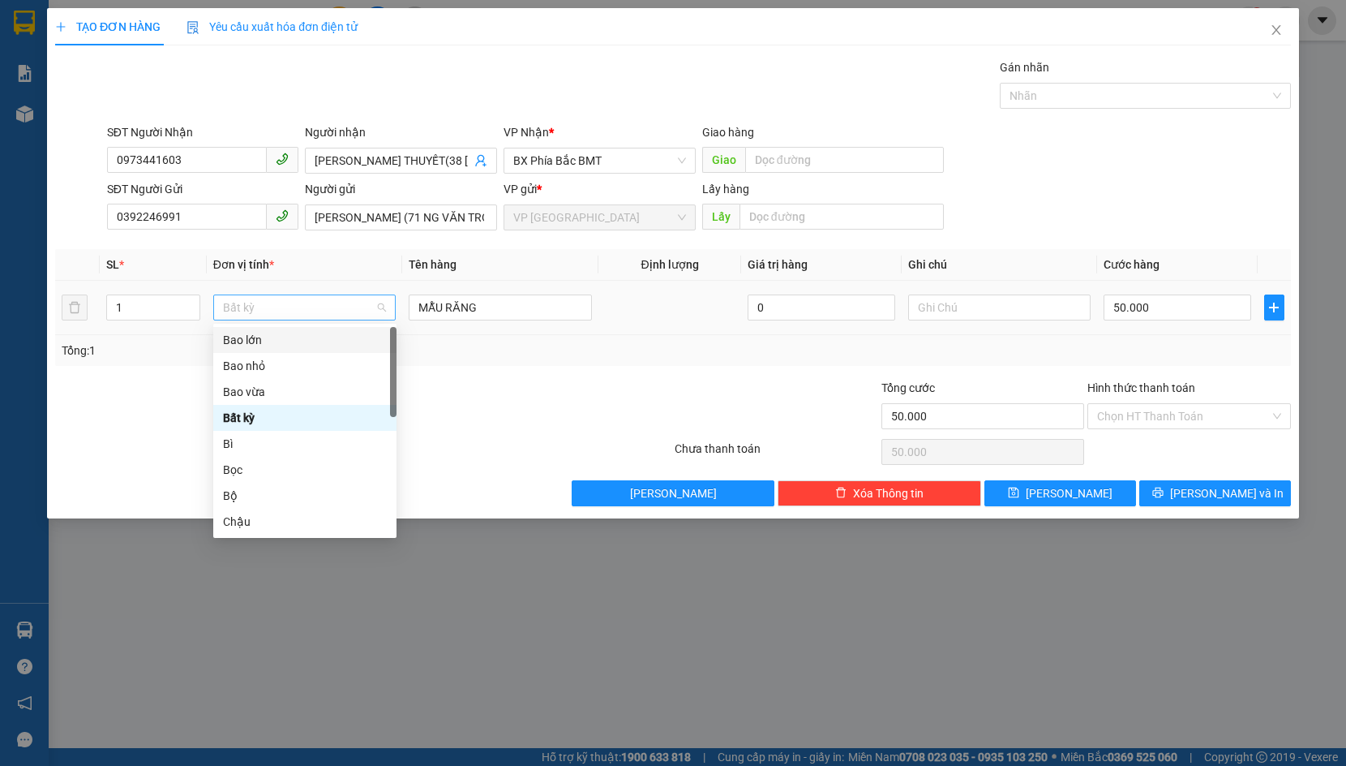
click at [275, 316] on span "Bất kỳ" at bounding box center [305, 307] width 164 height 24
type input "T"
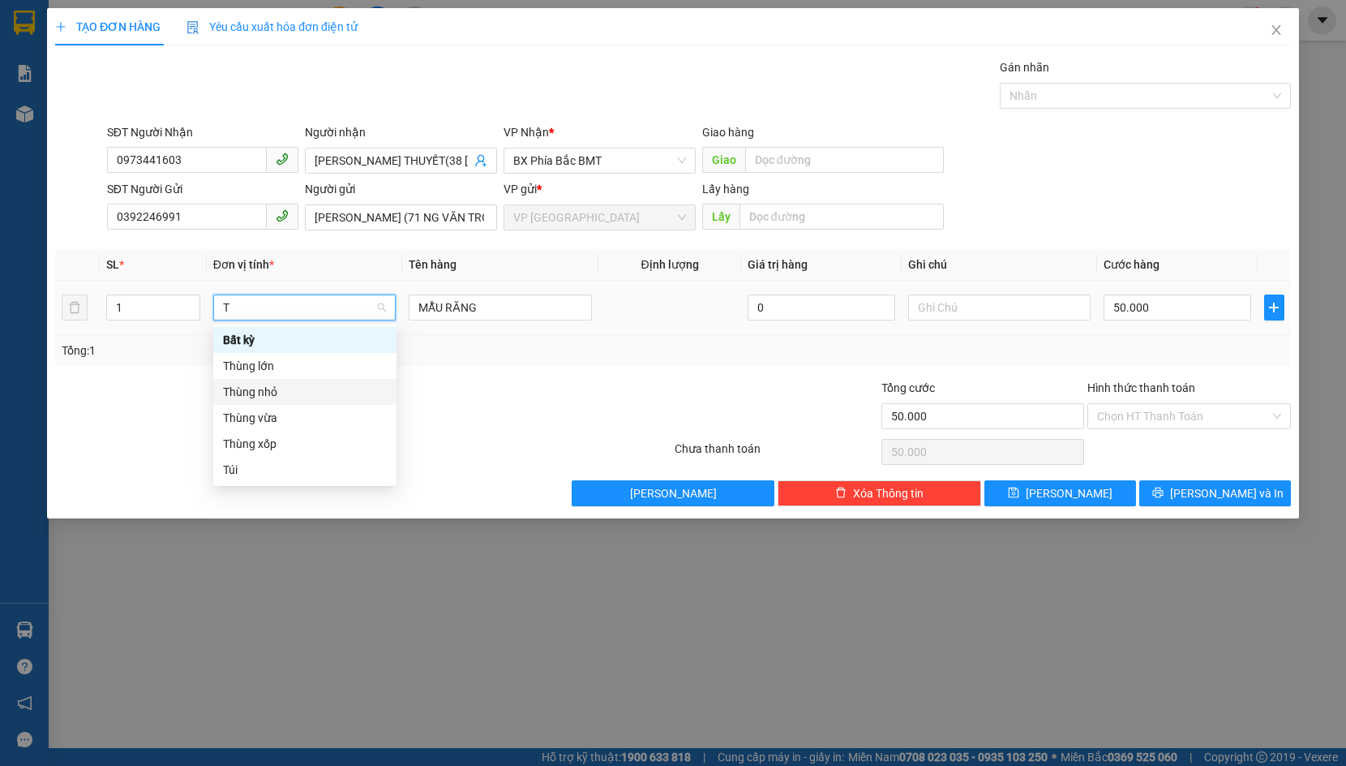
click at [294, 394] on div "Thùng nhỏ" at bounding box center [305, 392] width 164 height 18
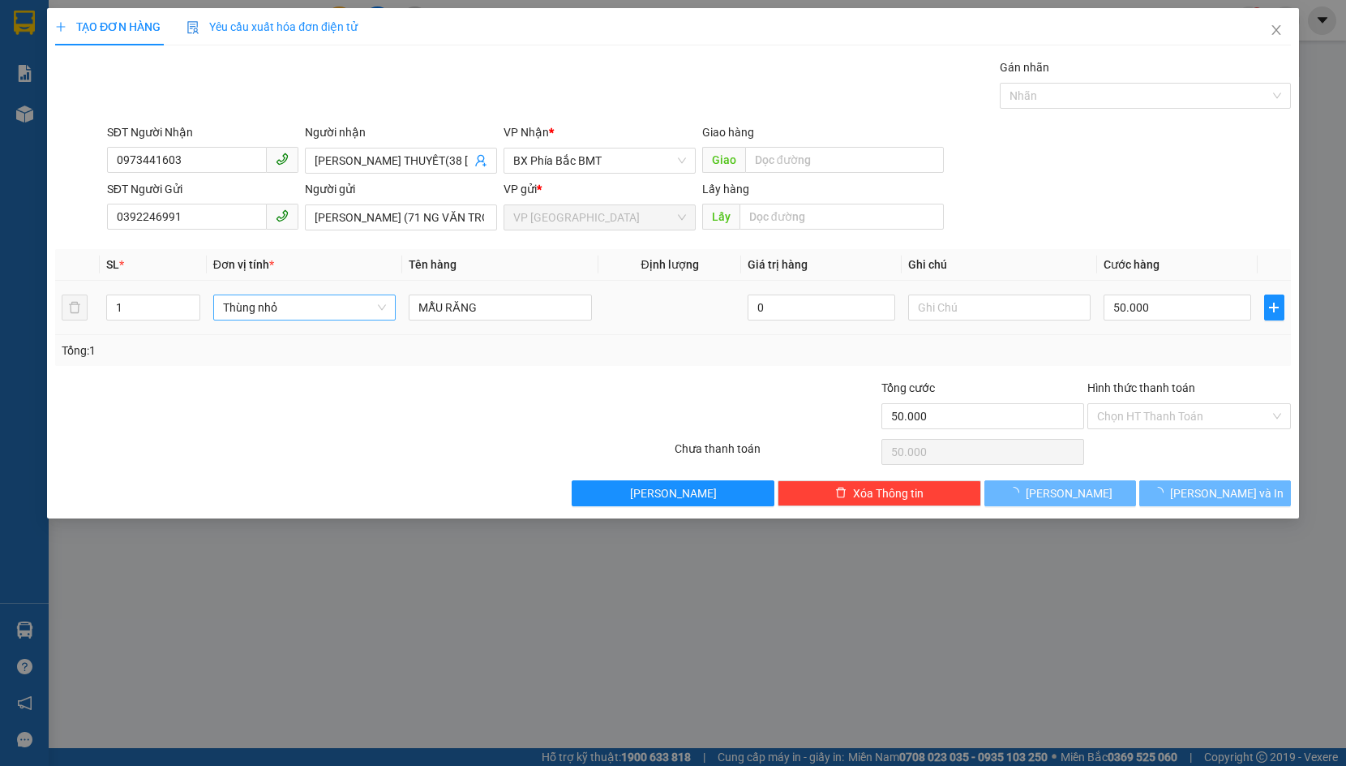
type input "0"
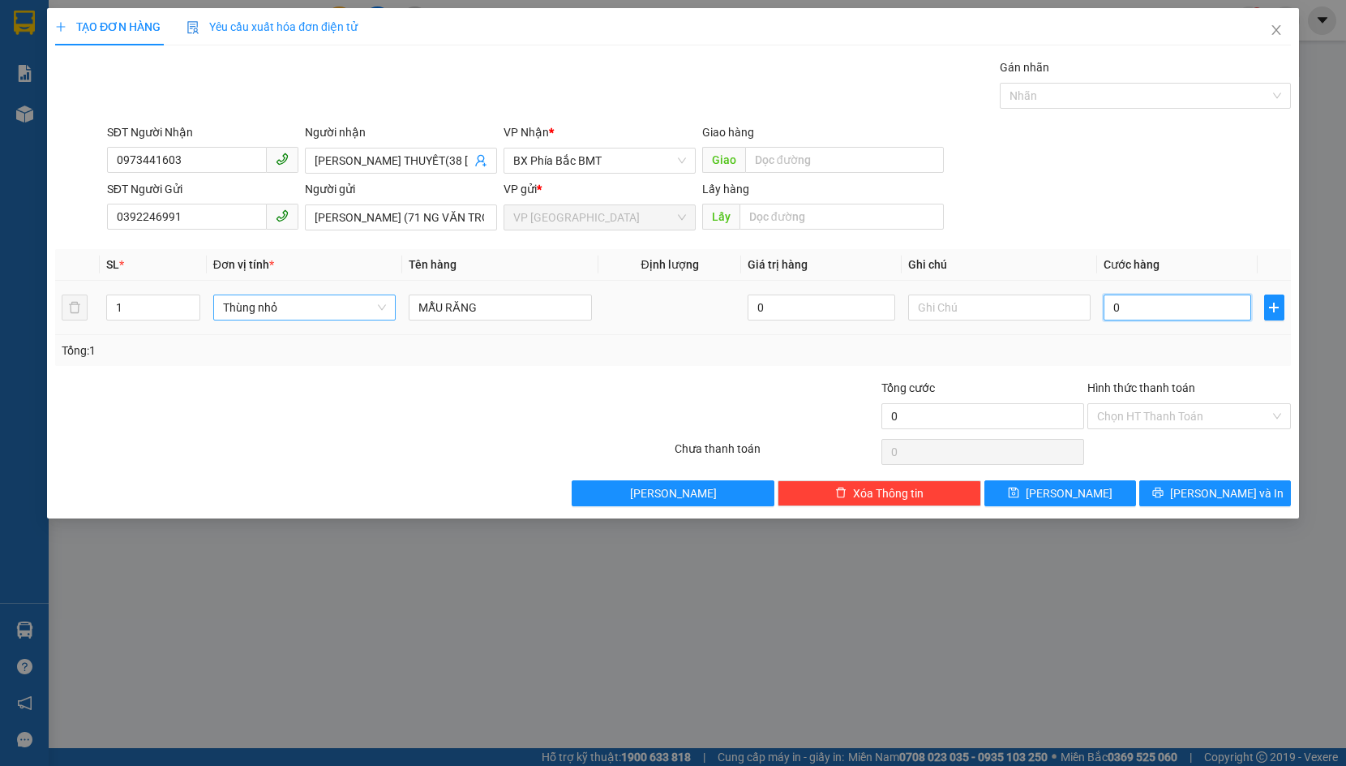
click at [1187, 306] on input "0" at bounding box center [1178, 307] width 148 height 26
type input "5"
type input "50"
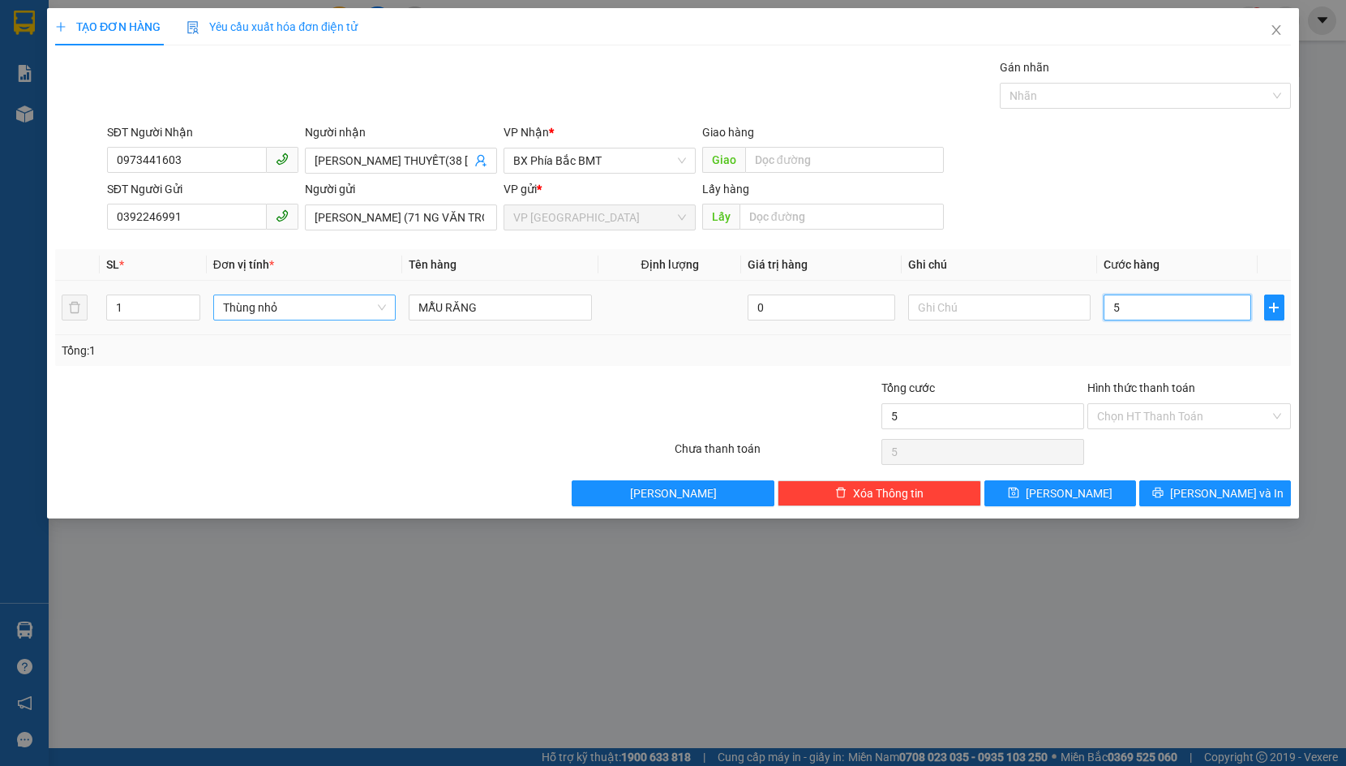
type input "50"
type input "500"
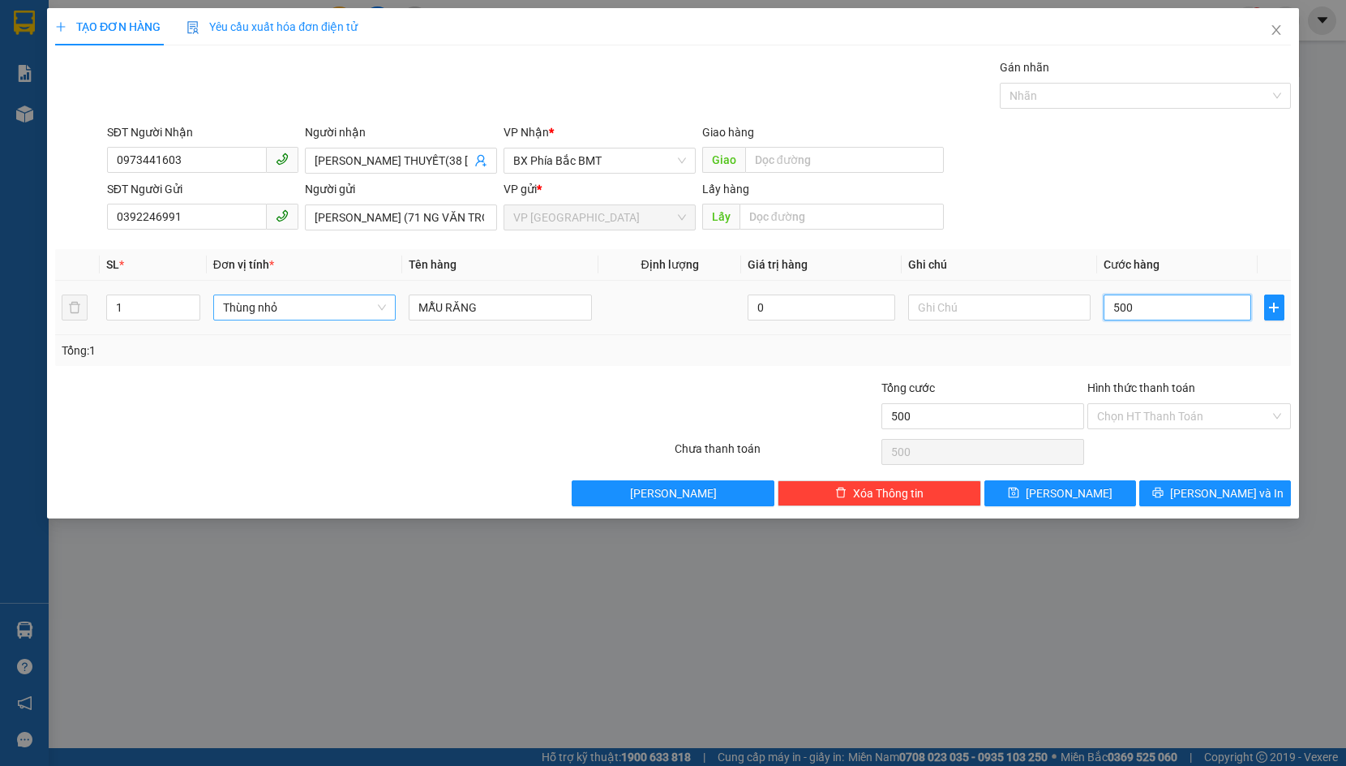
type input "5.000"
type input "50.000"
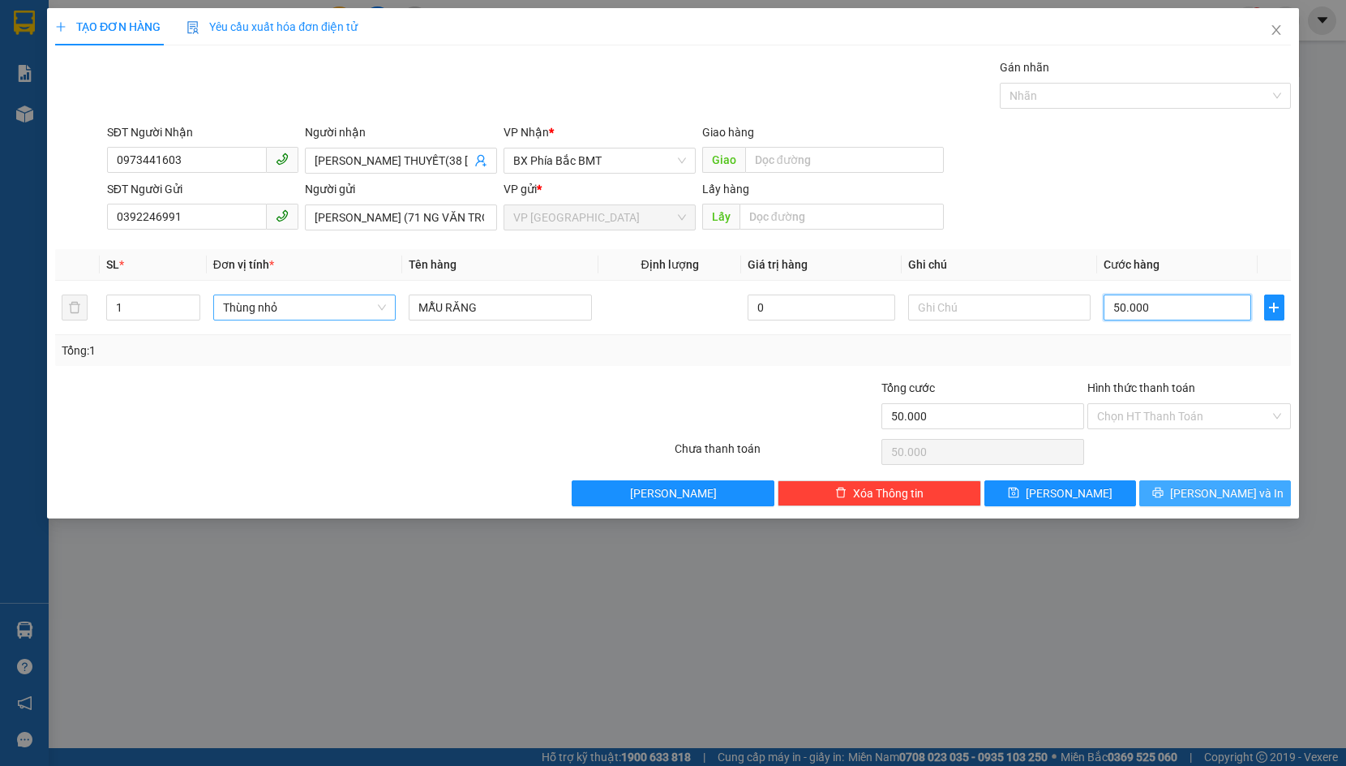
type input "50.000"
click at [1199, 499] on button "[PERSON_NAME] và In" at bounding box center [1215, 493] width 152 height 26
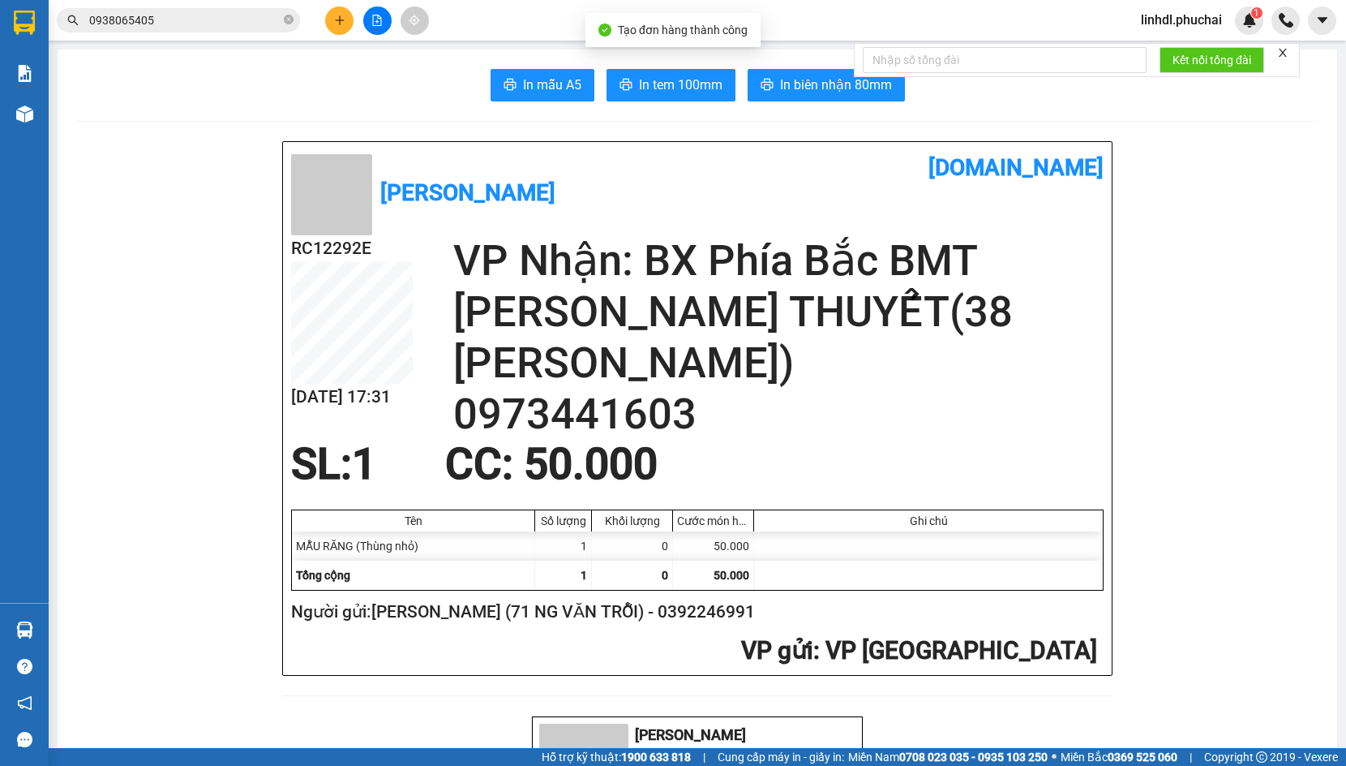
click at [799, 92] on span "In biên nhận 80mm" at bounding box center [836, 85] width 112 height 20
click at [495, 77] on button "In mẫu A5" at bounding box center [543, 85] width 104 height 32
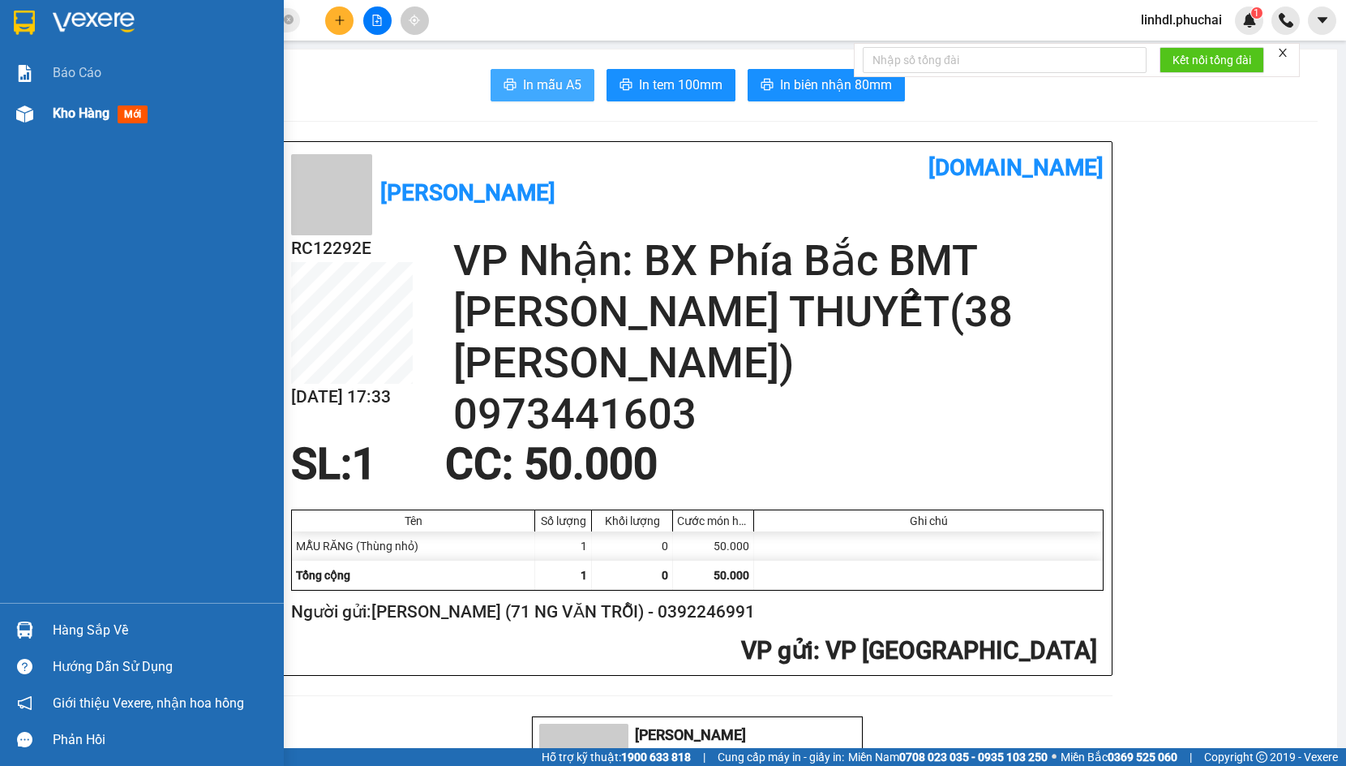
click at [17, 116] on img at bounding box center [24, 113] width 17 height 17
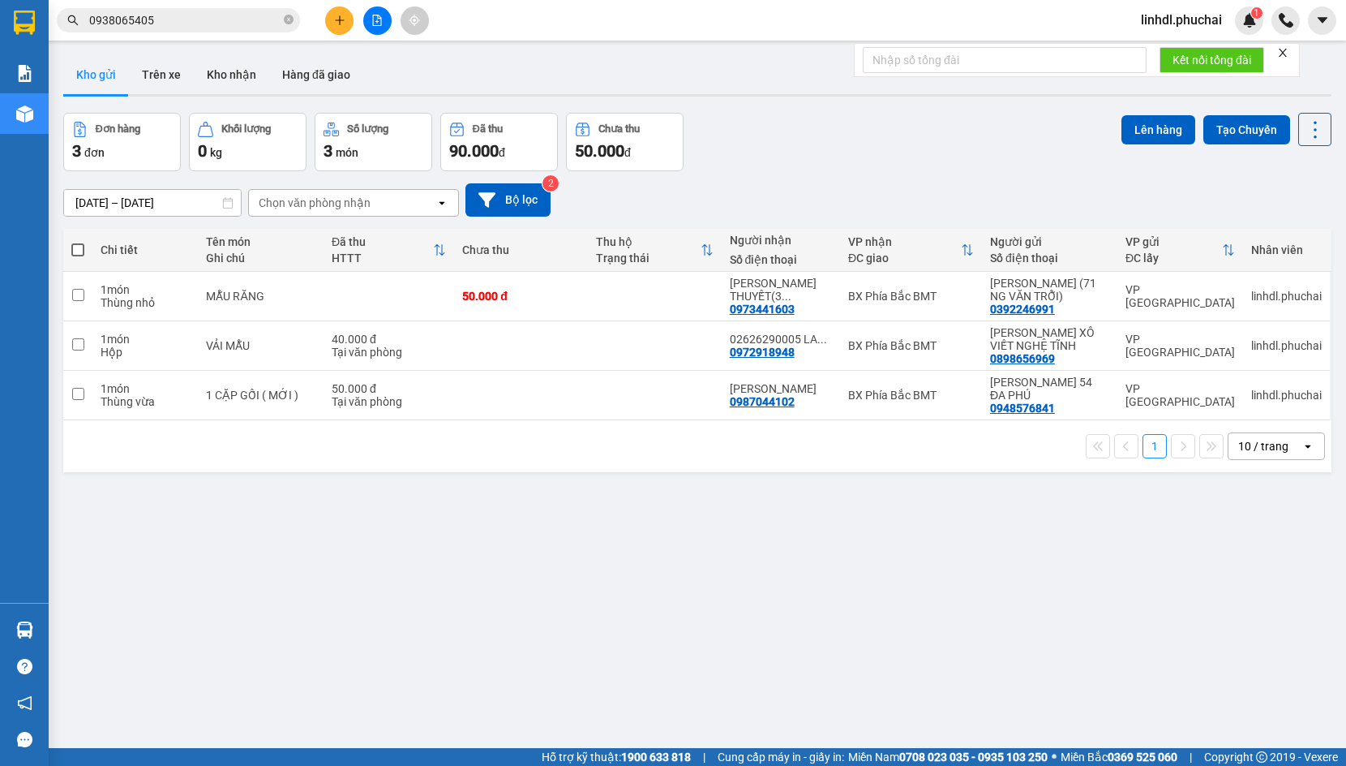
click at [226, 15] on input "0938065405" at bounding box center [184, 20] width 191 height 18
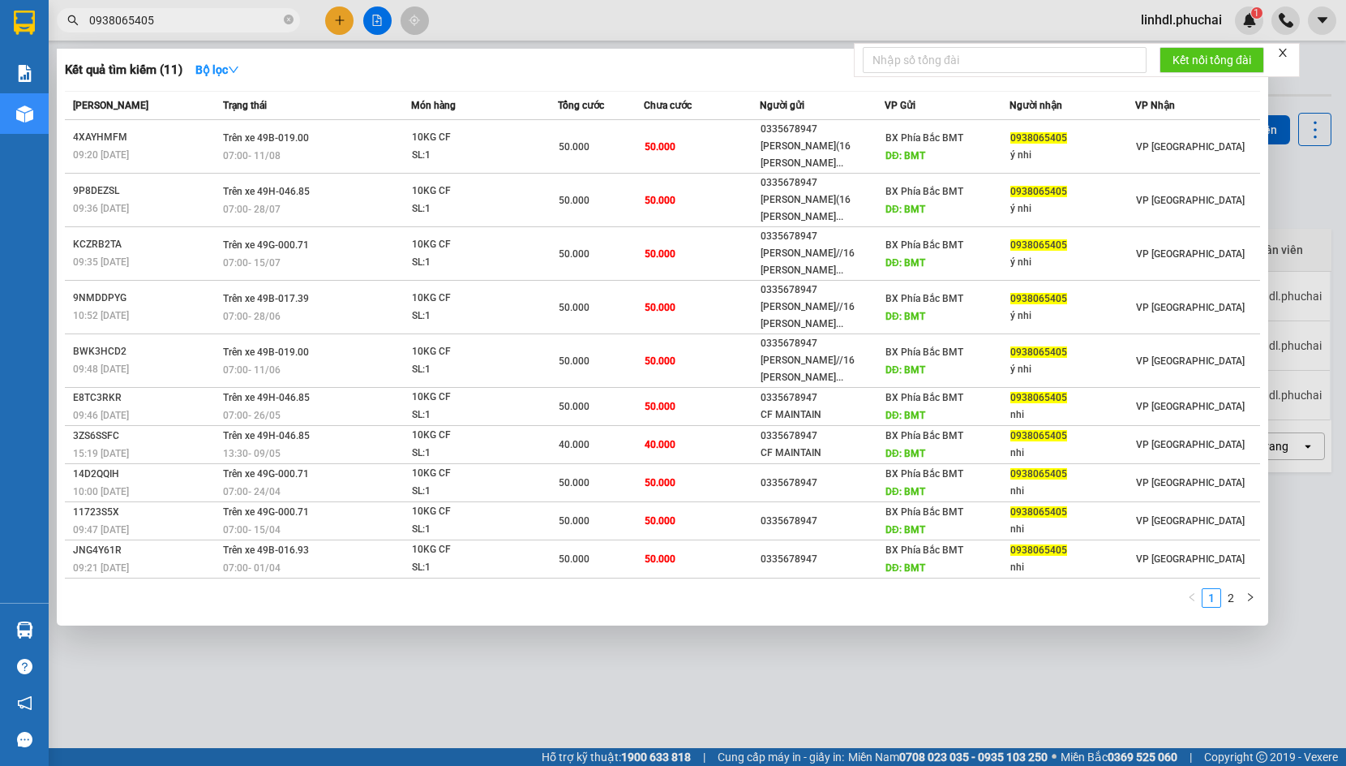
click at [337, 28] on div at bounding box center [673, 383] width 1346 height 766
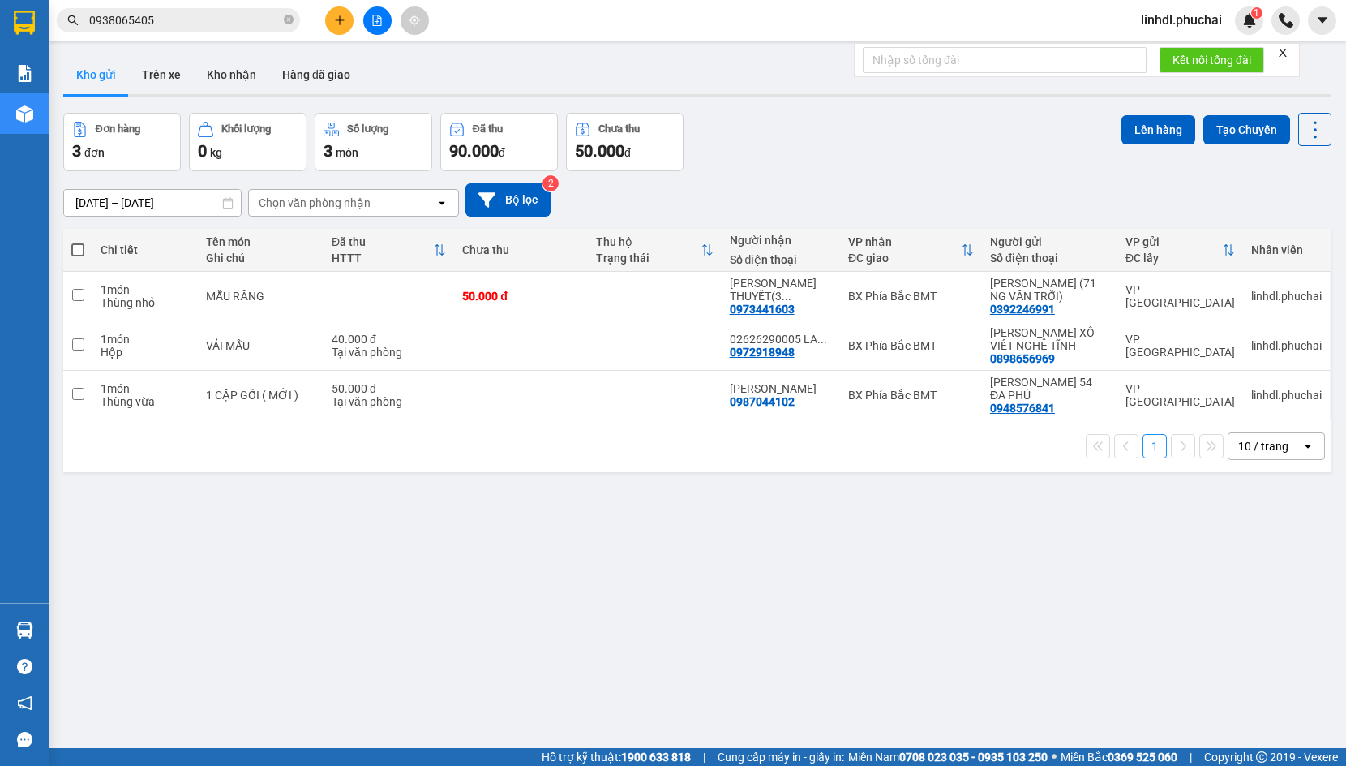
click at [476, 547] on div "ver 1.8.137 Kho gửi Trên xe Kho nhận Hàng đã giao Đơn hàng 3 đơn Khối lượng 0 k…" at bounding box center [697, 432] width 1281 height 766
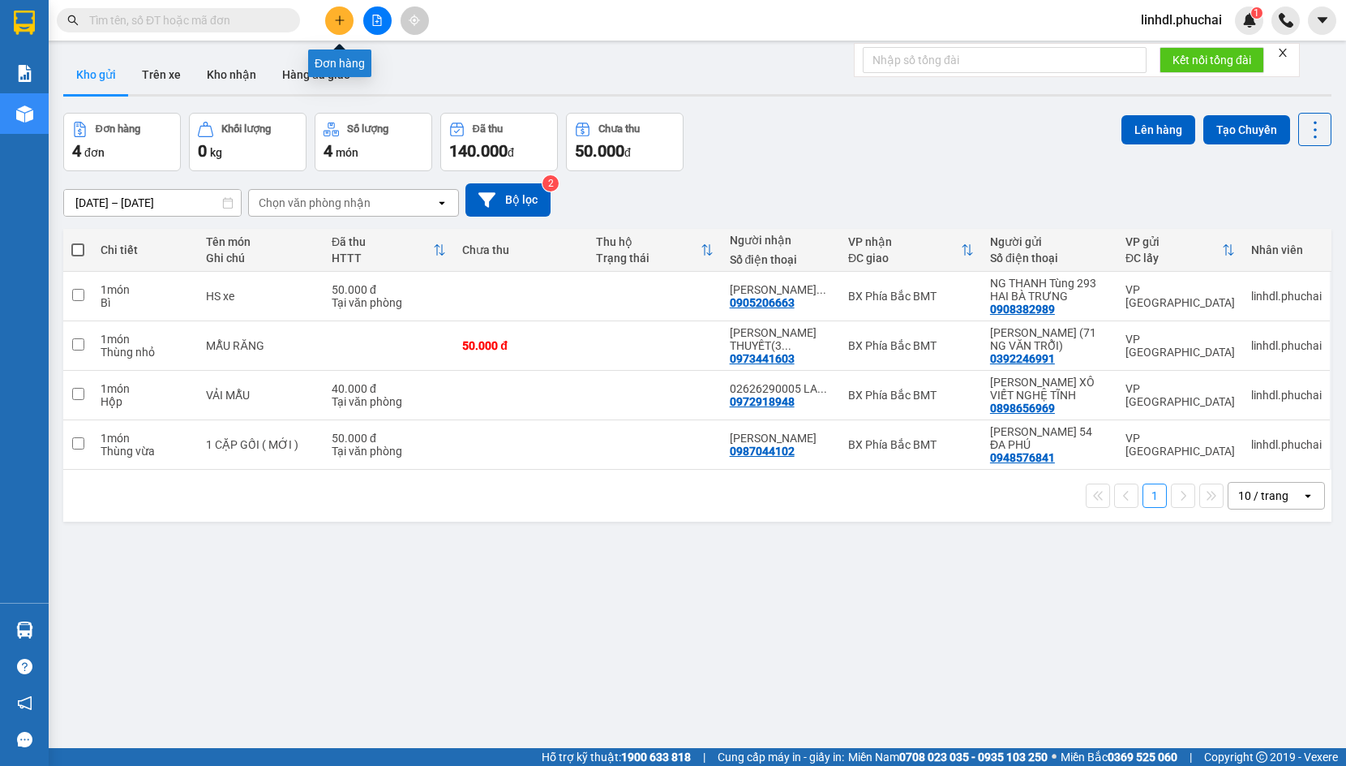
click at [337, 15] on icon "plus" at bounding box center [339, 20] width 11 height 11
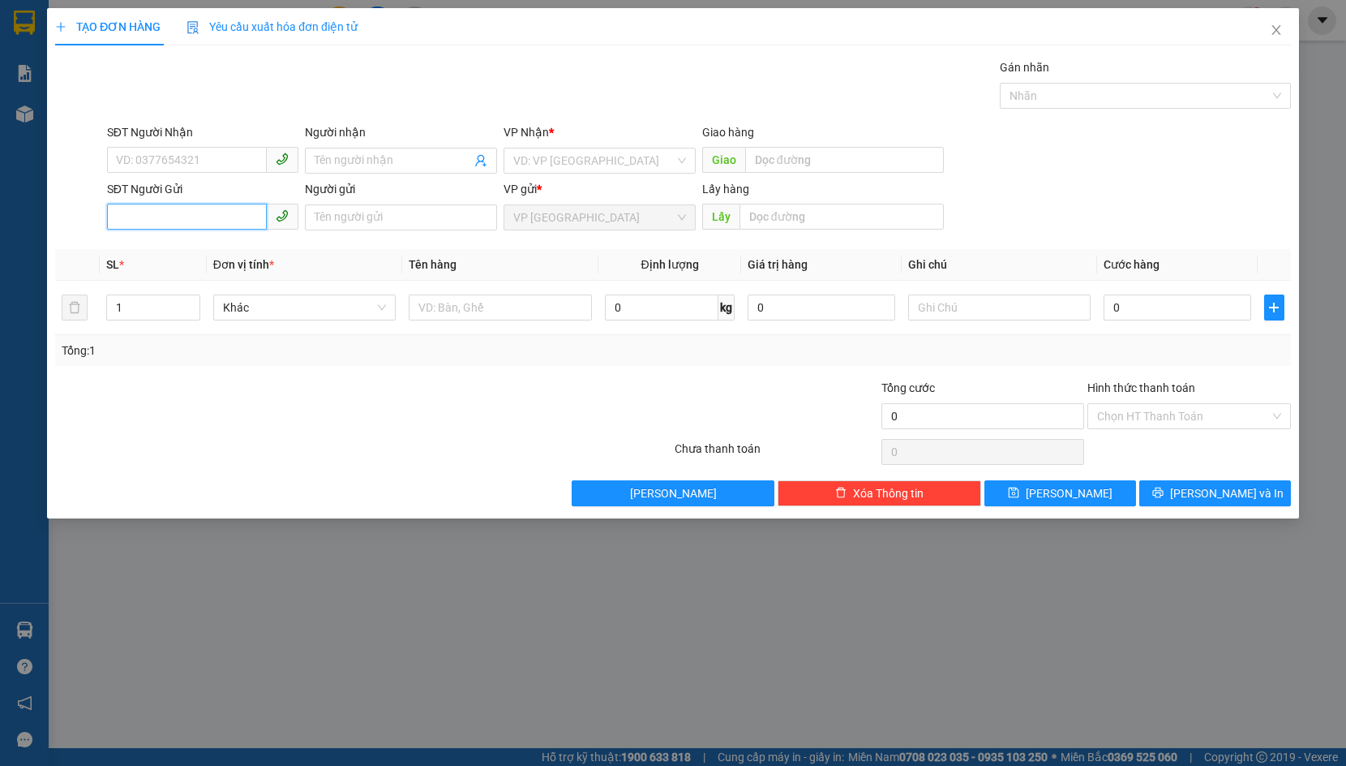
click at [161, 217] on input "SĐT Người Gửi" at bounding box center [187, 217] width 161 height 26
paste input "0366633822"
type input "0366633822"
click at [826, 214] on input "text" at bounding box center [842, 217] width 204 height 26
type input "phi nôm"
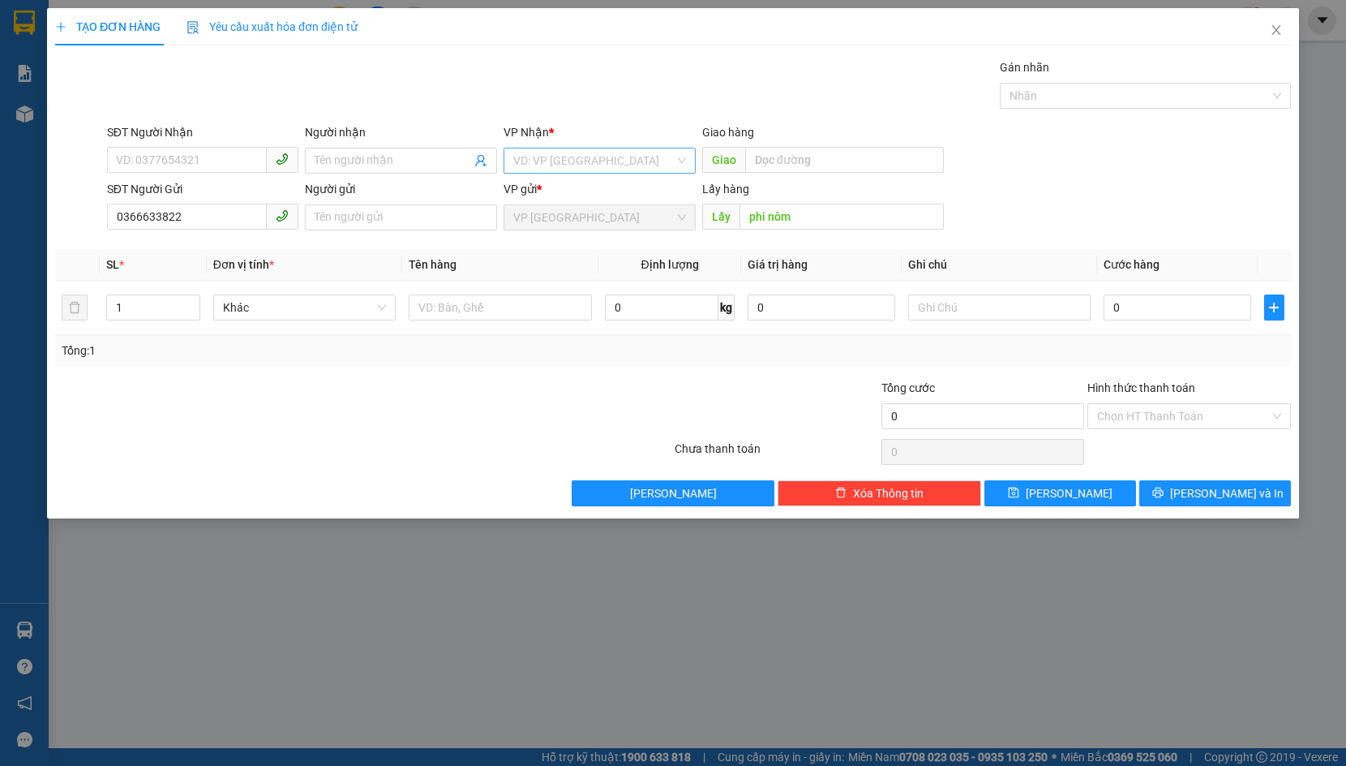
click at [624, 162] on input "search" at bounding box center [593, 160] width 161 height 24
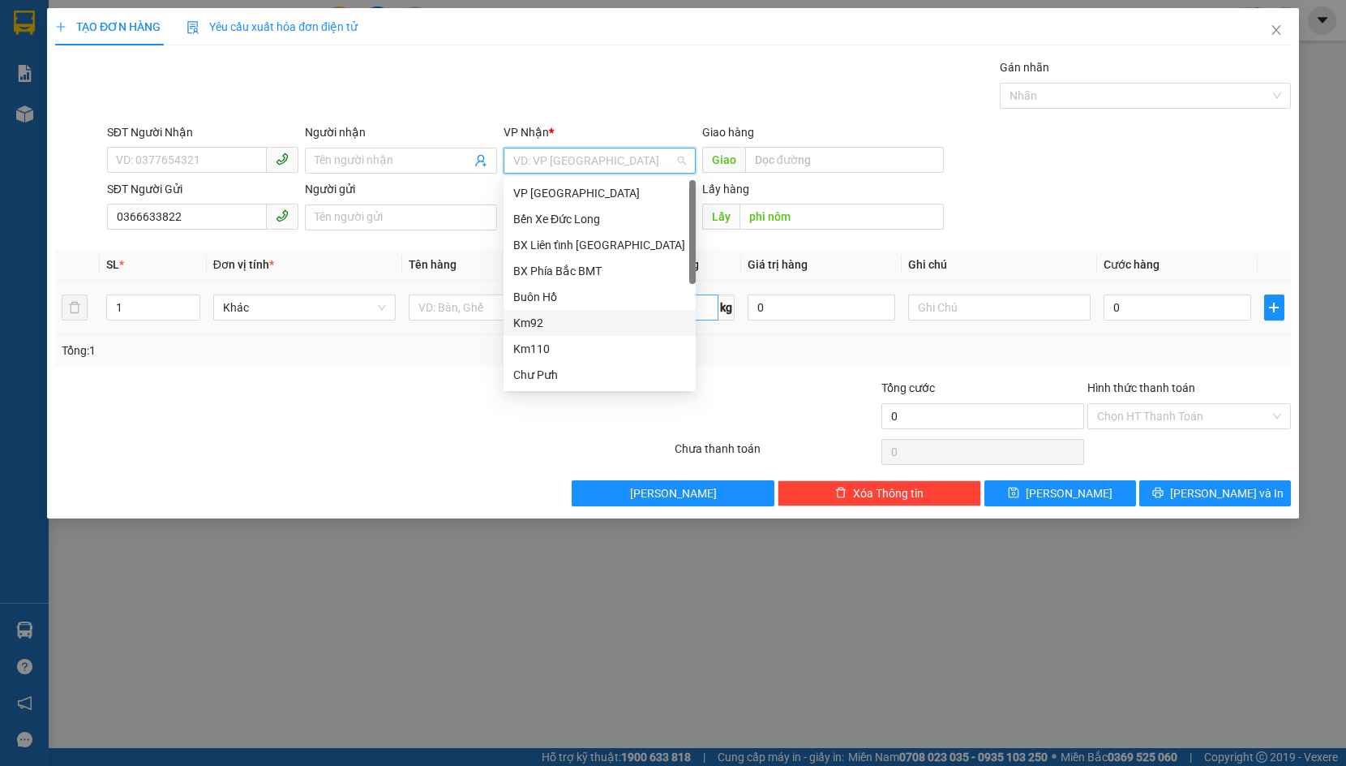
drag, startPoint x: 628, startPoint y: 325, endPoint x: 636, endPoint y: 302, distance: 24.1
click at [628, 325] on div "Km92" at bounding box center [599, 323] width 173 height 18
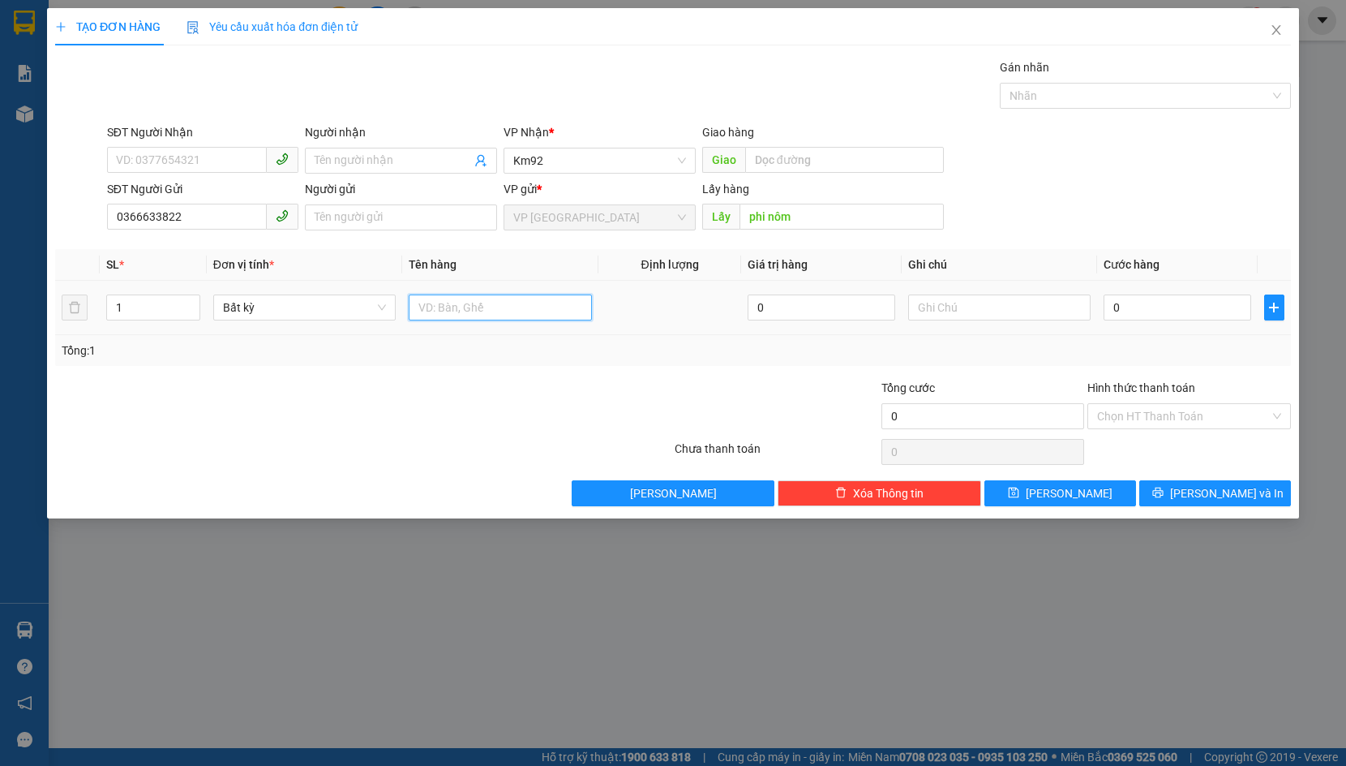
click at [524, 320] on input "text" at bounding box center [500, 307] width 183 height 26
type input "bì thư"
click at [1225, 490] on span "[PERSON_NAME] và In" at bounding box center [1227, 493] width 114 height 18
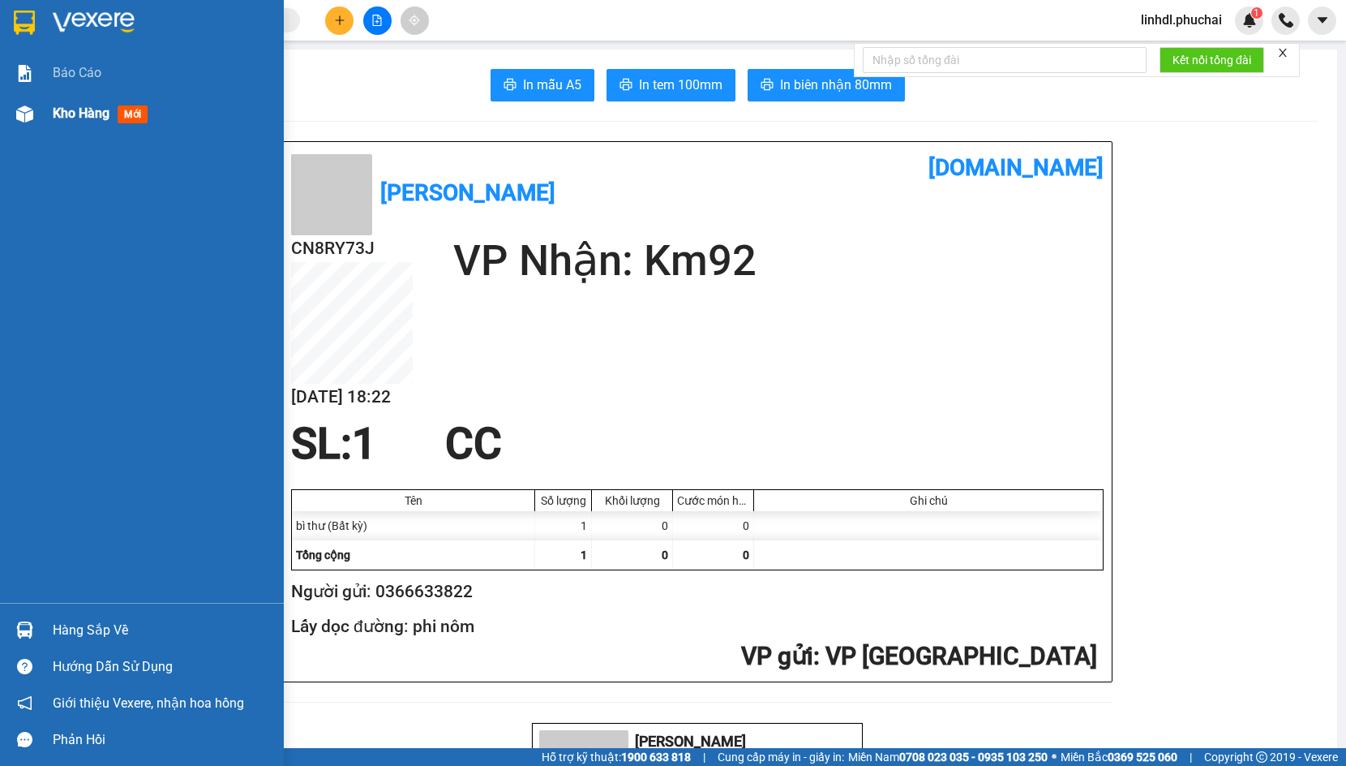
click at [13, 115] on div at bounding box center [25, 114] width 28 height 28
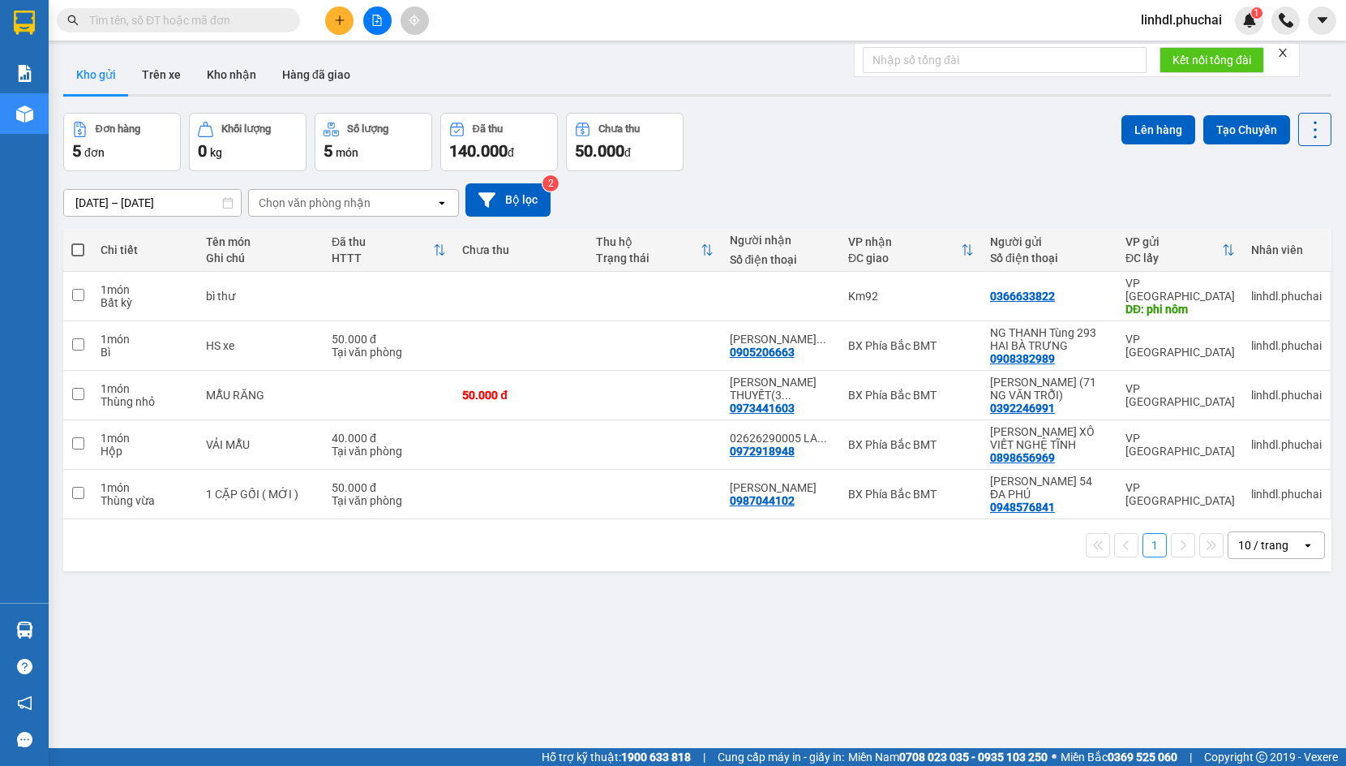
click at [370, 21] on button at bounding box center [377, 20] width 28 height 28
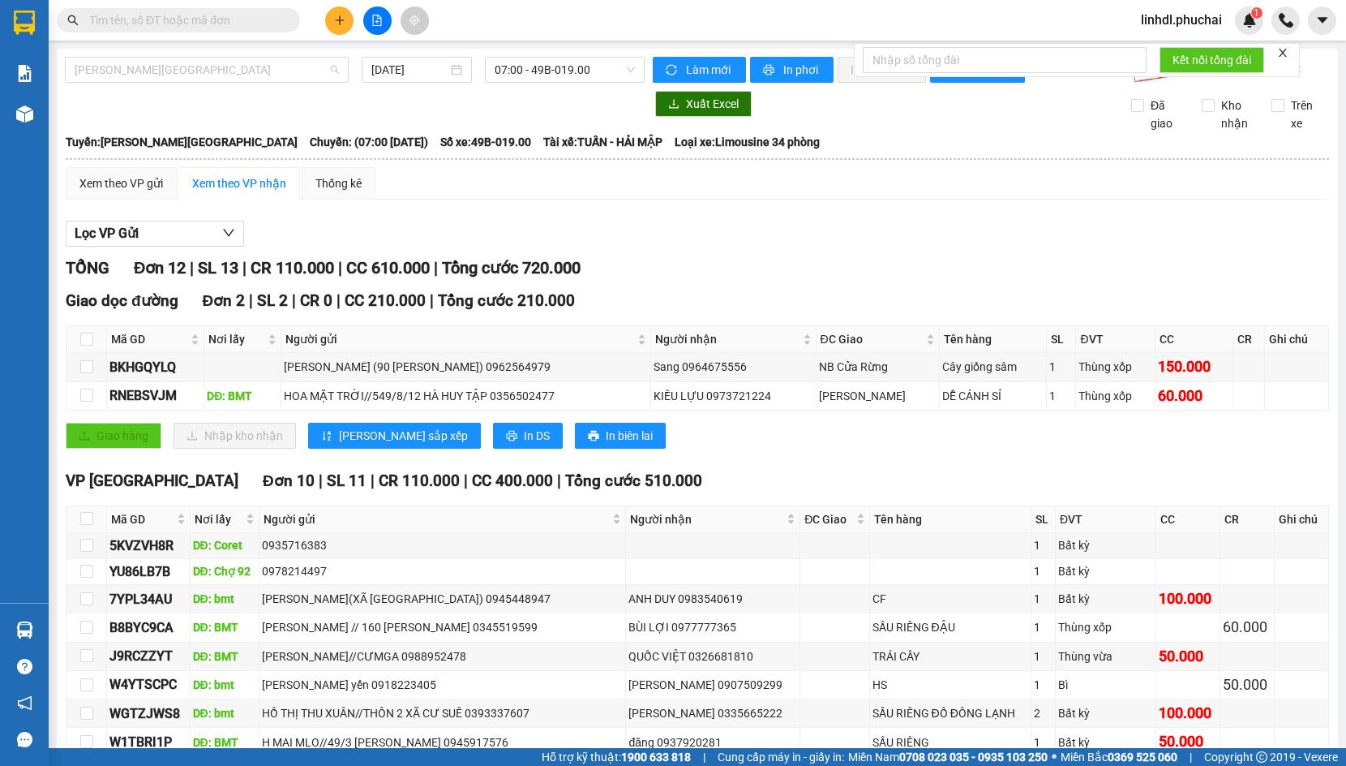
drag, startPoint x: 219, startPoint y: 75, endPoint x: 165, endPoint y: 94, distance: 56.7
click at [217, 75] on span "[PERSON_NAME][GEOGRAPHIC_DATA]" at bounding box center [207, 70] width 264 height 24
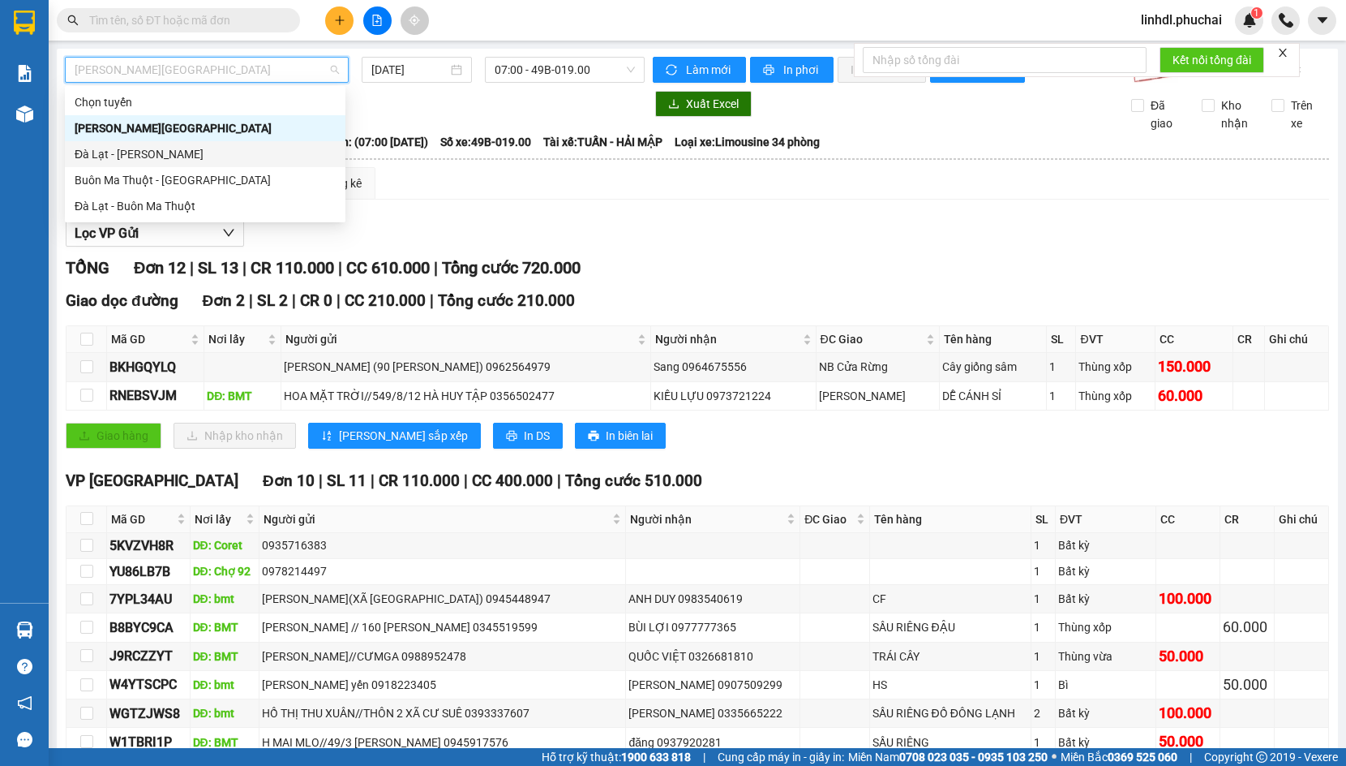
click at [140, 152] on div "Đà Lạt - [PERSON_NAME]" at bounding box center [205, 154] width 261 height 18
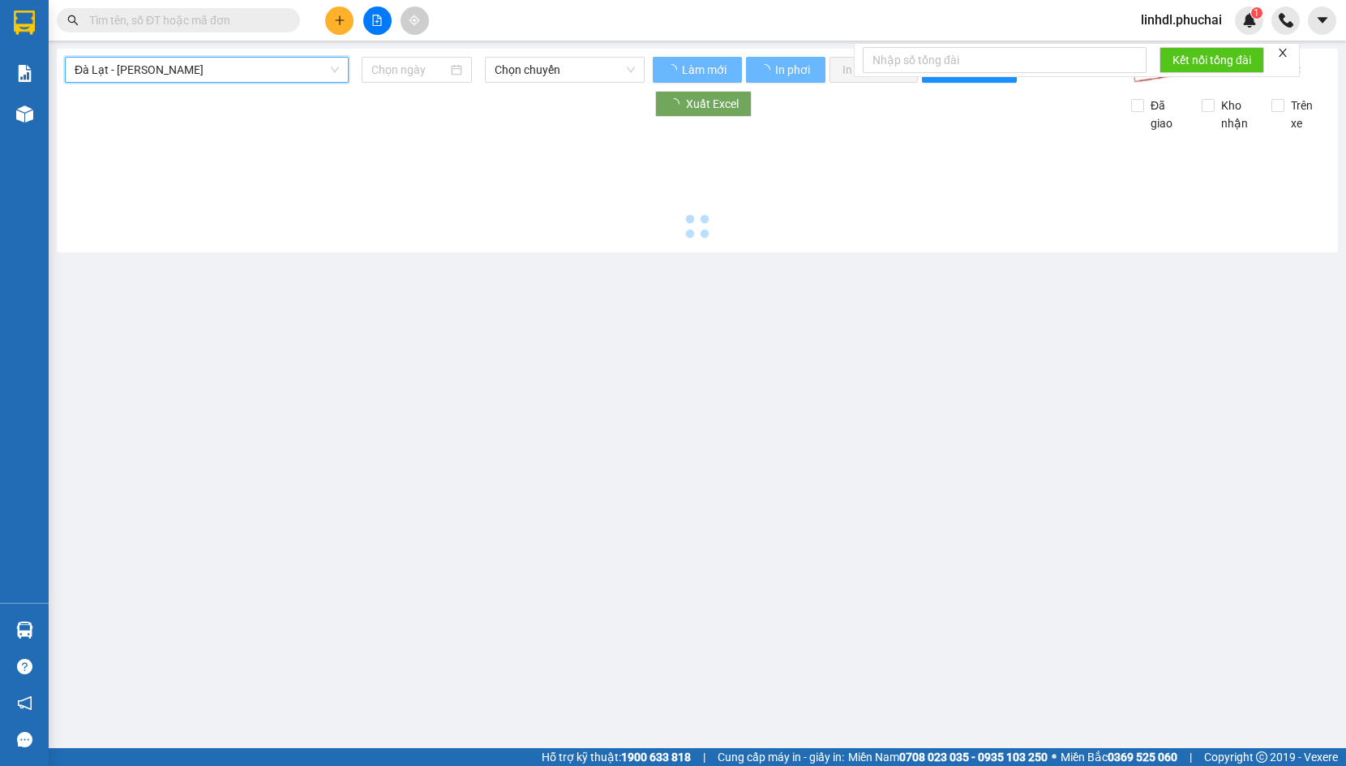
type input "[DATE]"
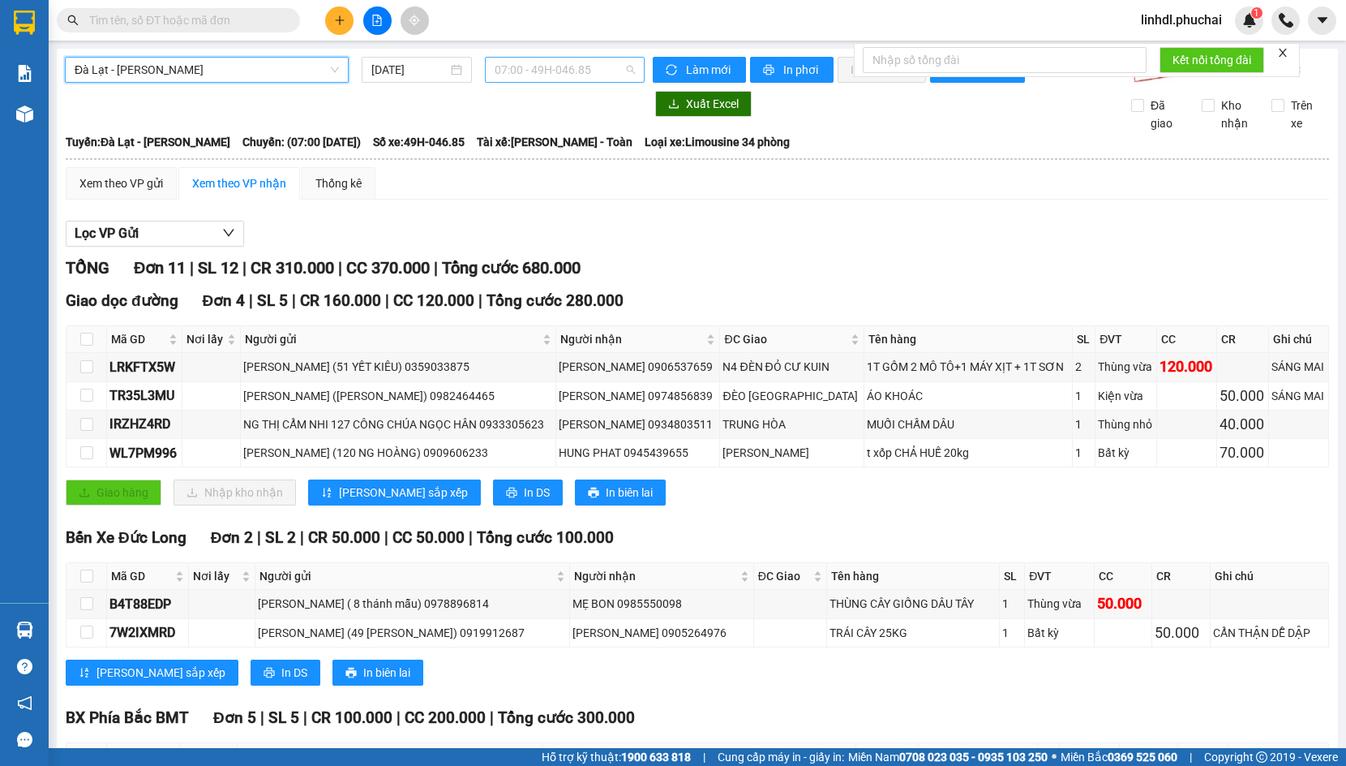
click at [538, 74] on span "07:00 - 49H-046.85" at bounding box center [565, 70] width 140 height 24
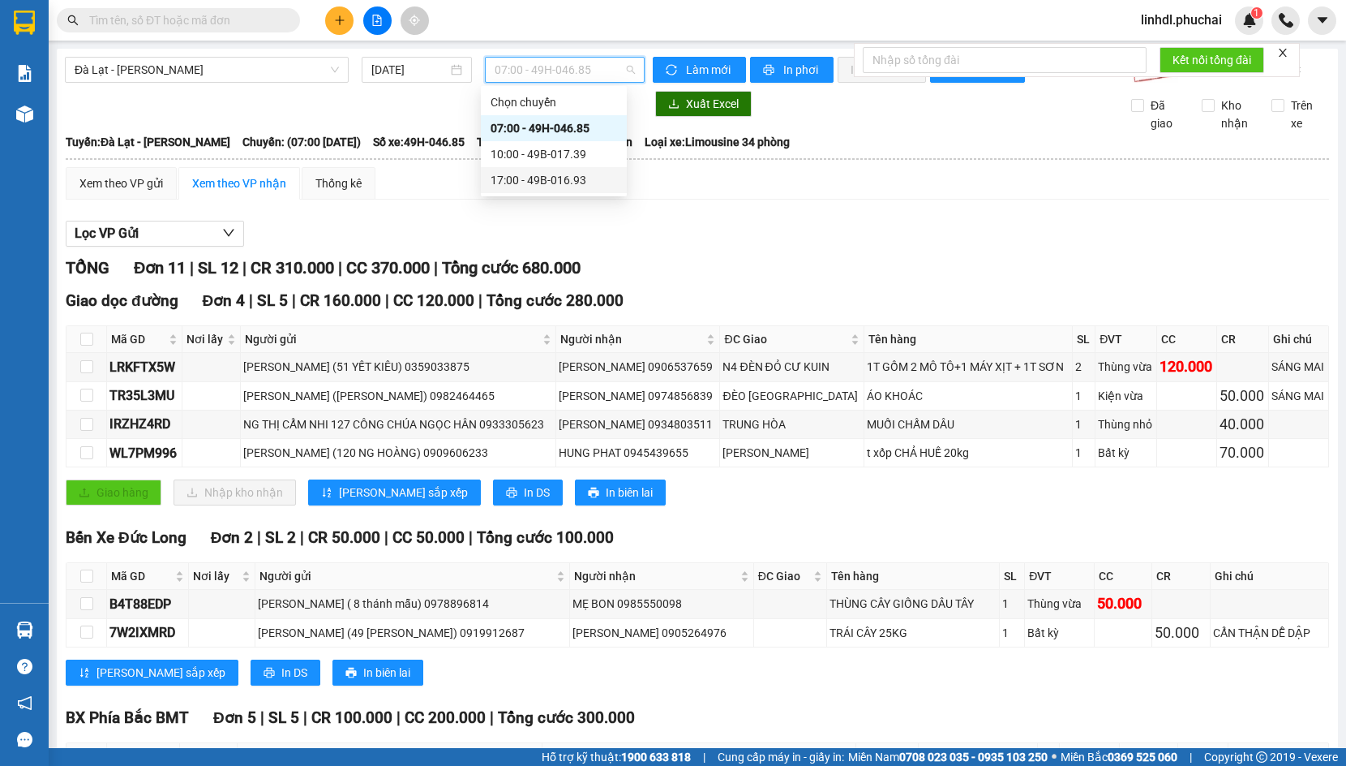
click at [545, 175] on div "17:00 - 49B-016.93" at bounding box center [554, 180] width 127 height 18
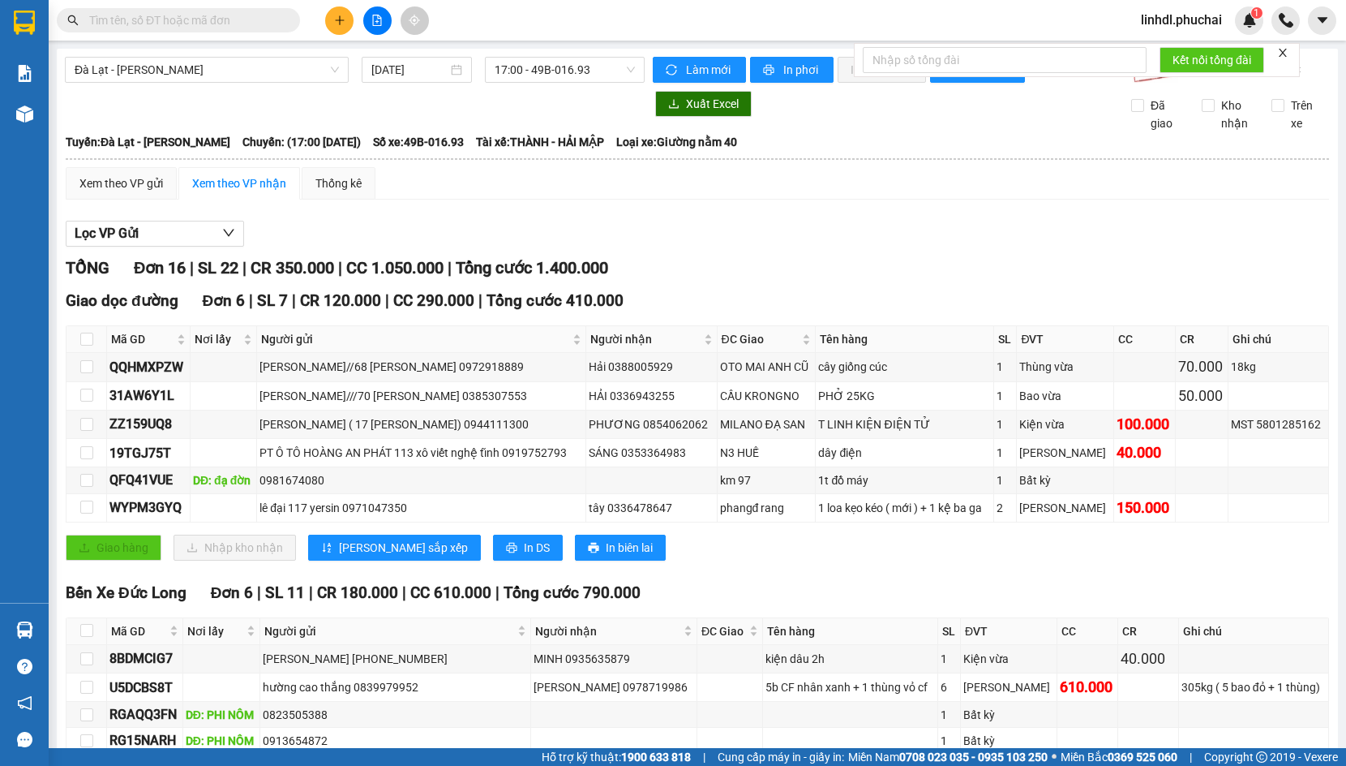
click at [226, 17] on input "text" at bounding box center [184, 20] width 191 height 18
paste input "0868881525"
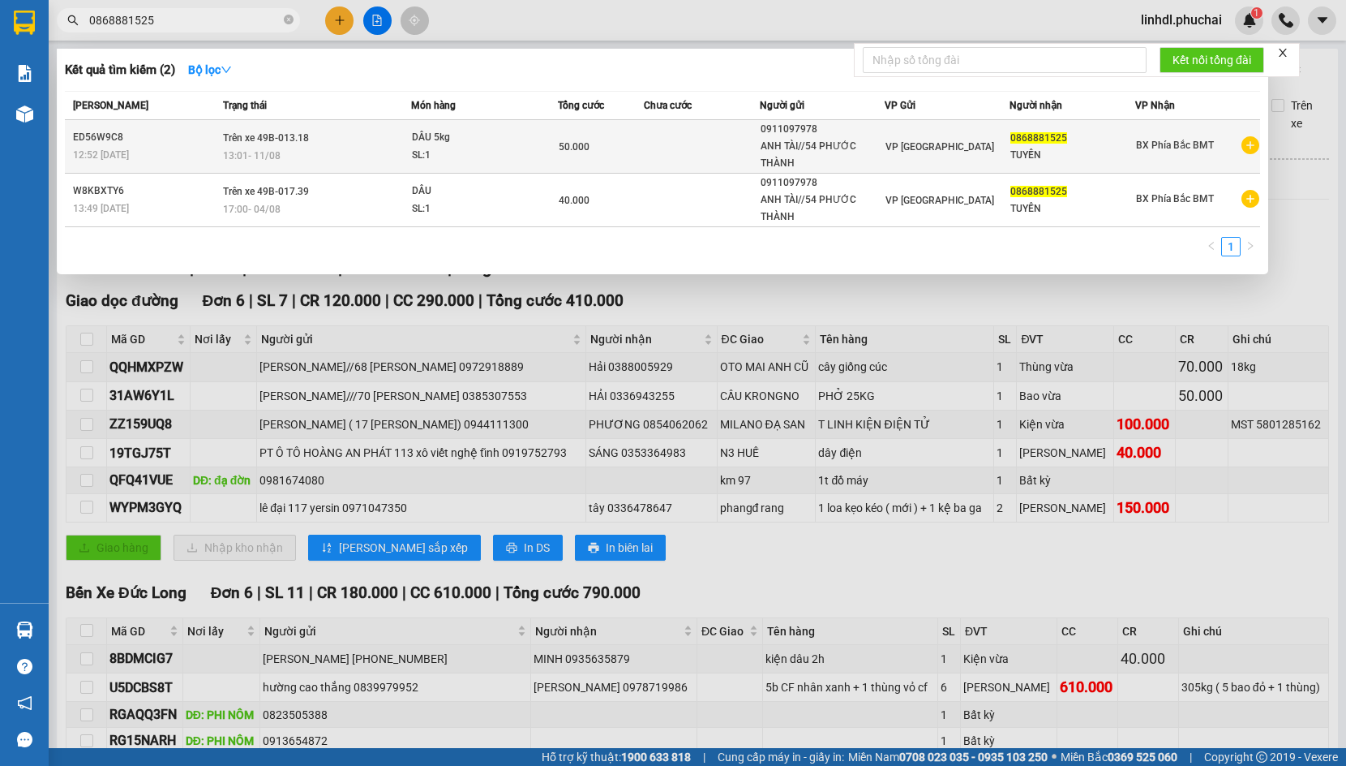
type input "0868881525"
click at [434, 160] on div "SL: 1" at bounding box center [473, 156] width 122 height 18
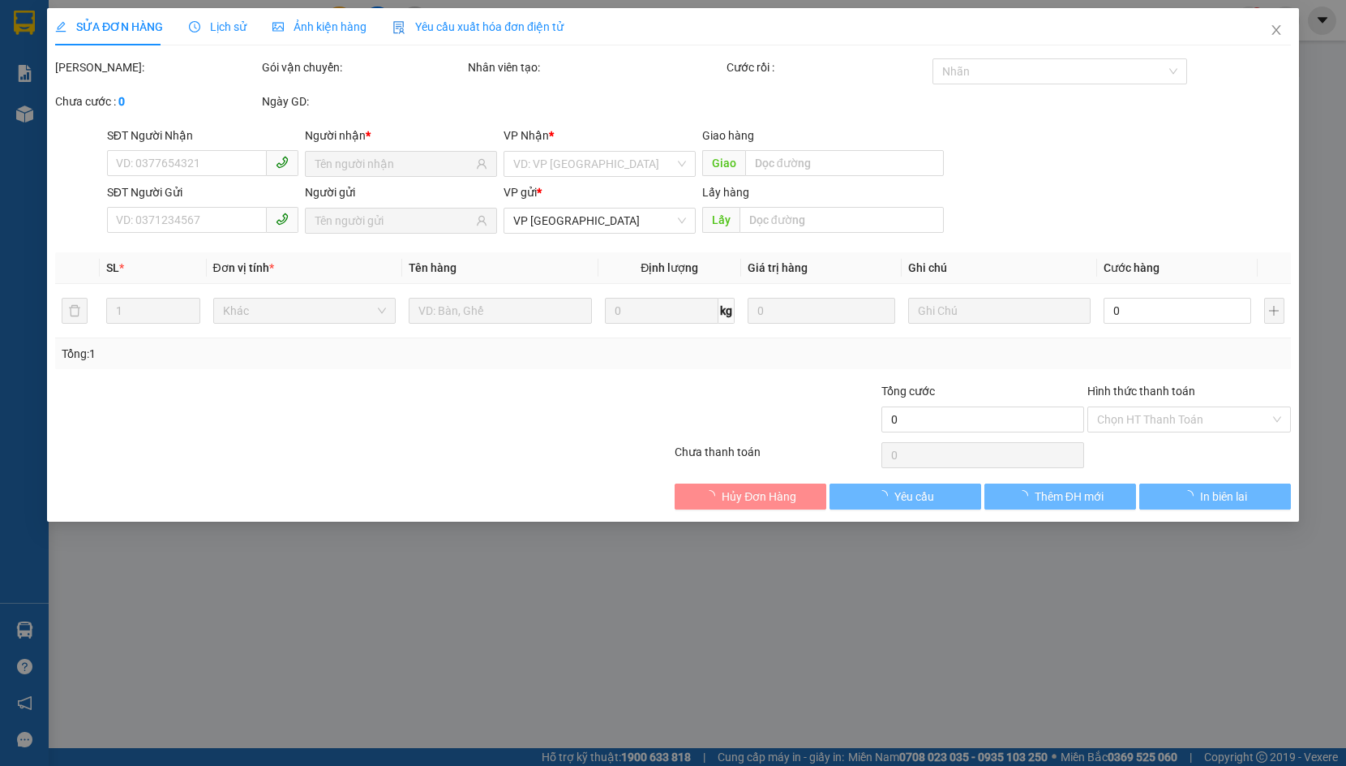
type input "0868881525"
type input "0911097978"
type input "50.000"
